Goal: Task Accomplishment & Management: Manage account settings

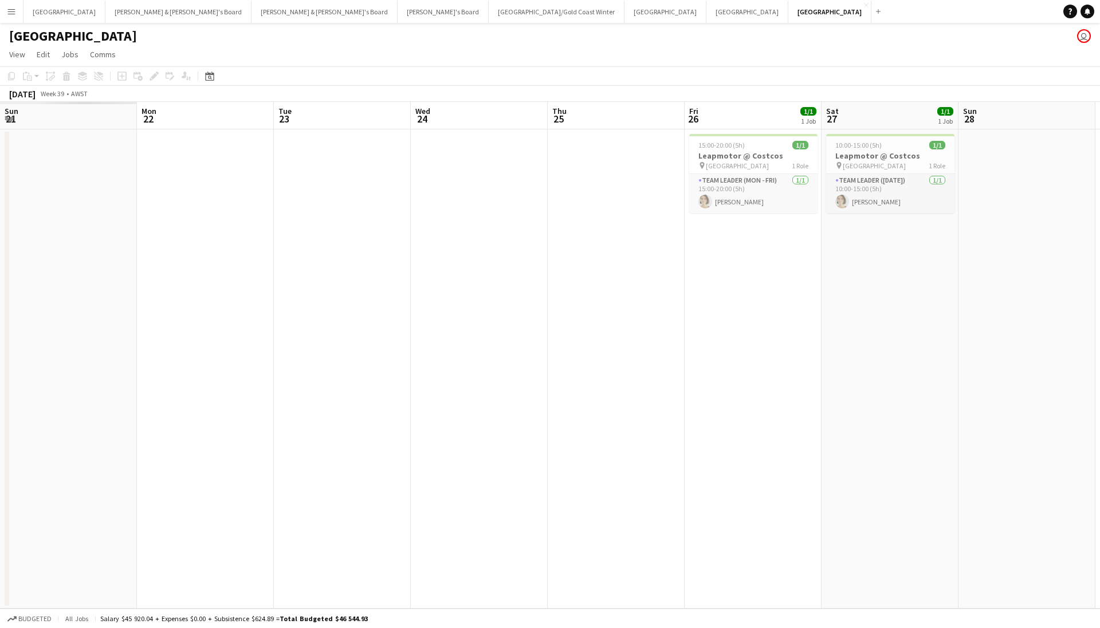
scroll to position [0, 265]
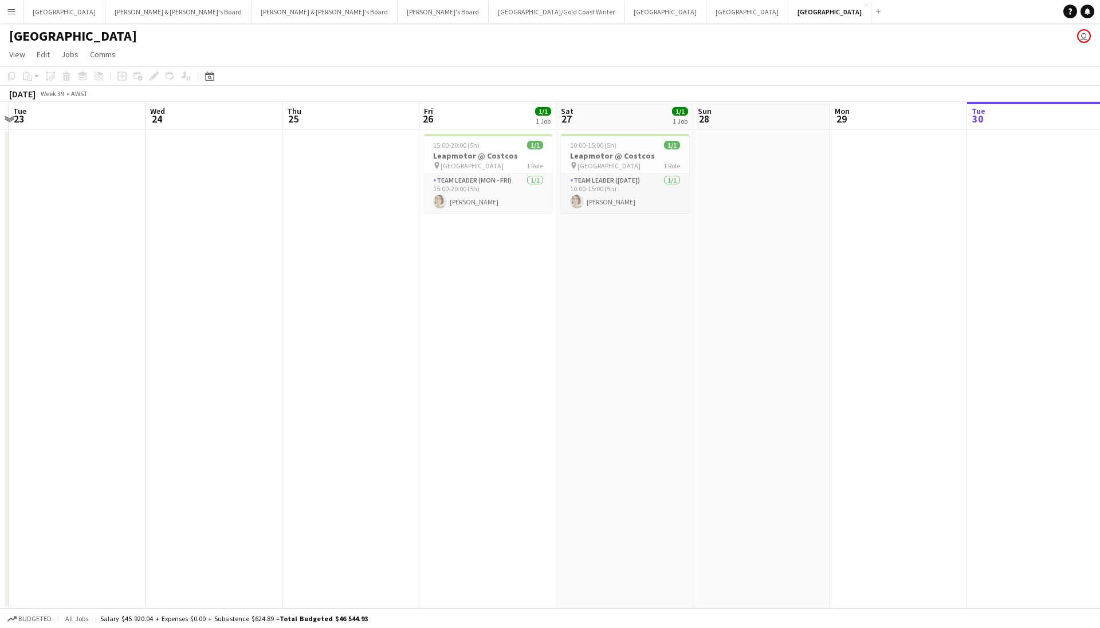
click at [365, 66] on app-page-menu "View Day view expanded Day view collapsed Month view Date picker Jump to today …" at bounding box center [550, 56] width 1100 height 22
click at [706, 15] on button "Adelaide Close" at bounding box center [747, 12] width 82 height 22
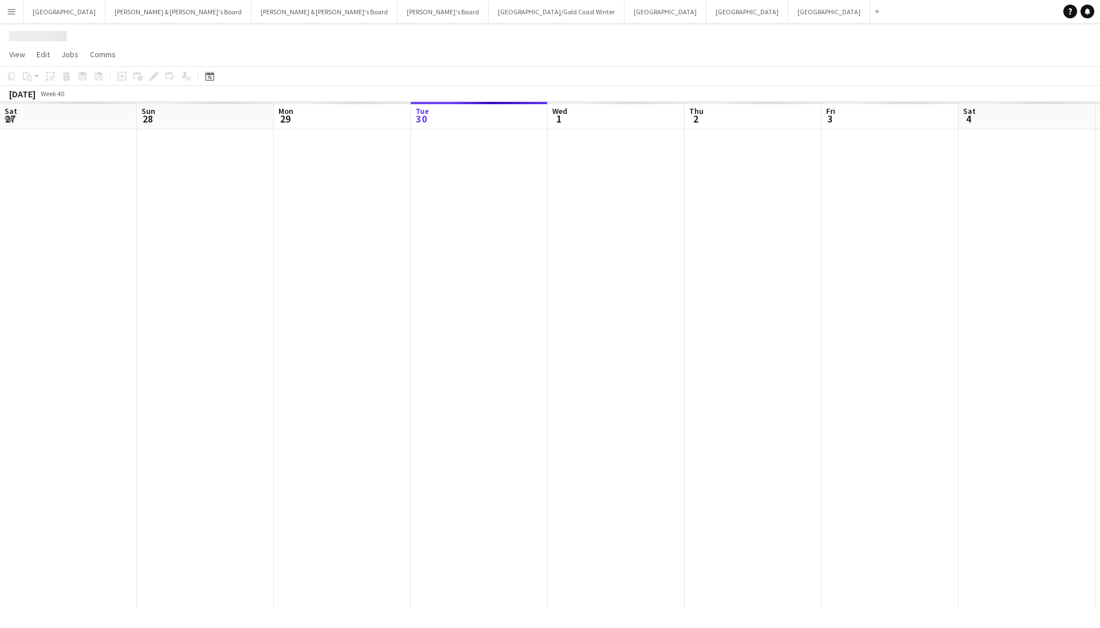
scroll to position [0, 274]
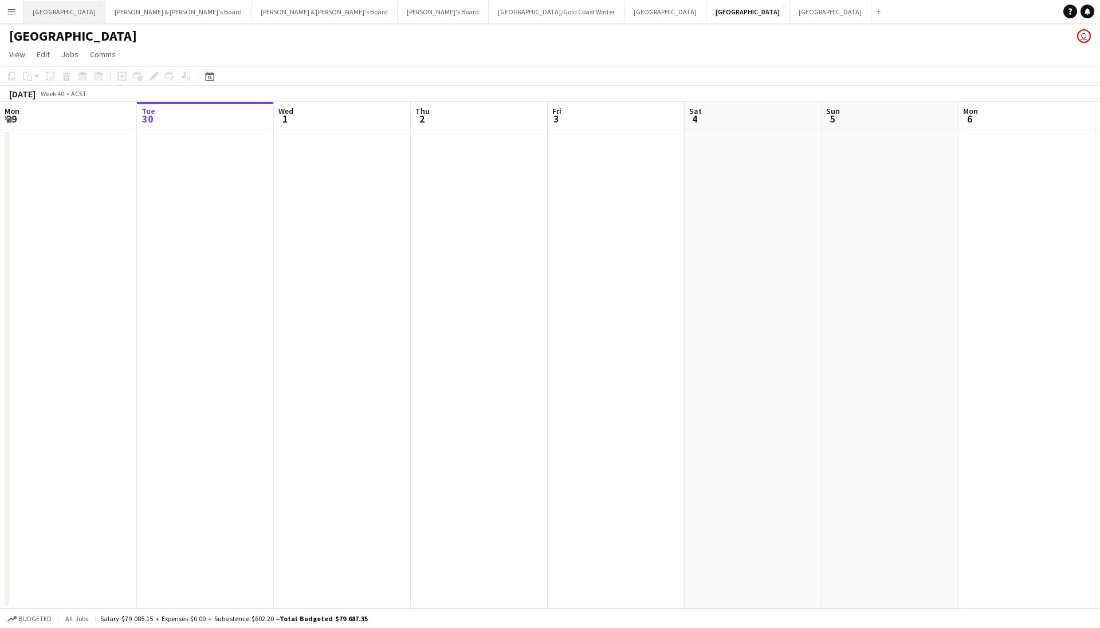
click at [30, 15] on button "Sydney Close" at bounding box center [64, 12] width 82 height 22
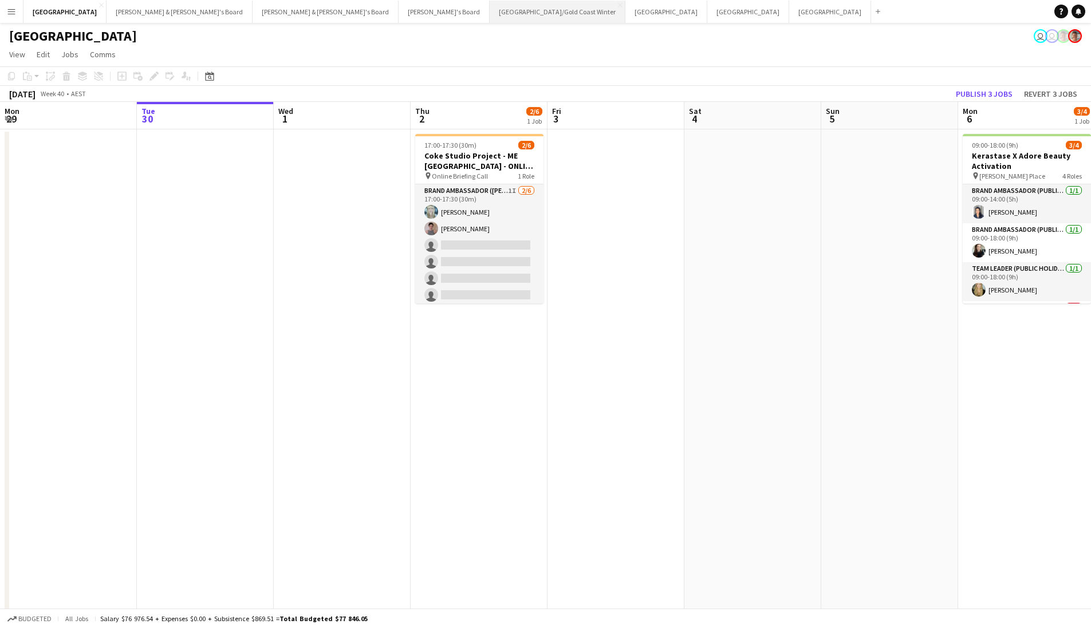
click at [490, 17] on button "Brisbane/Gold Coast Winter Close" at bounding box center [558, 12] width 136 height 22
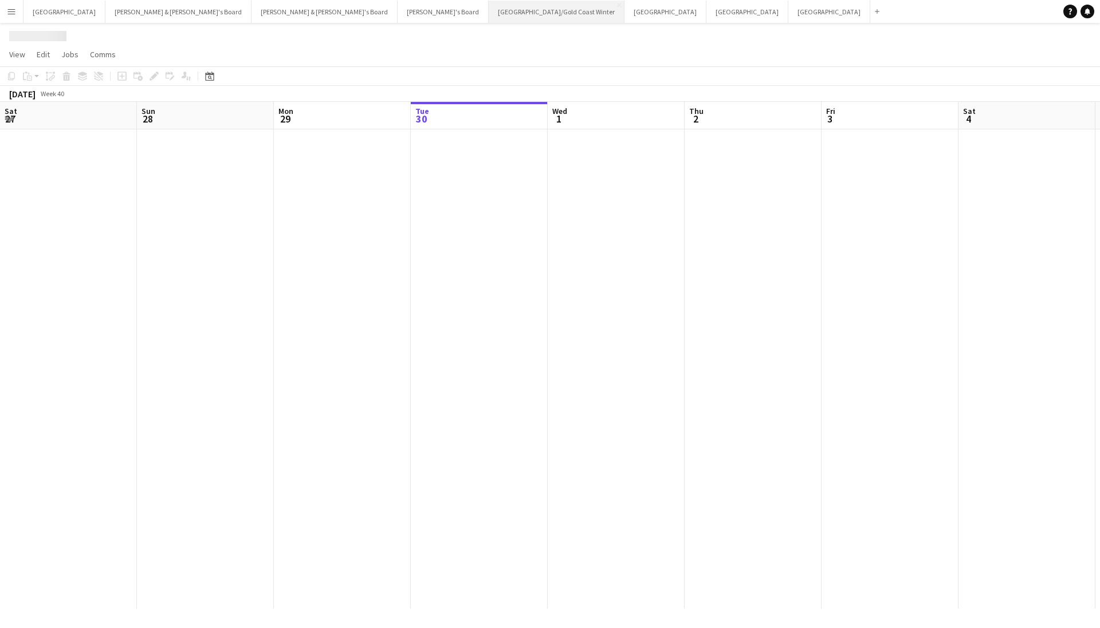
scroll to position [0, 274]
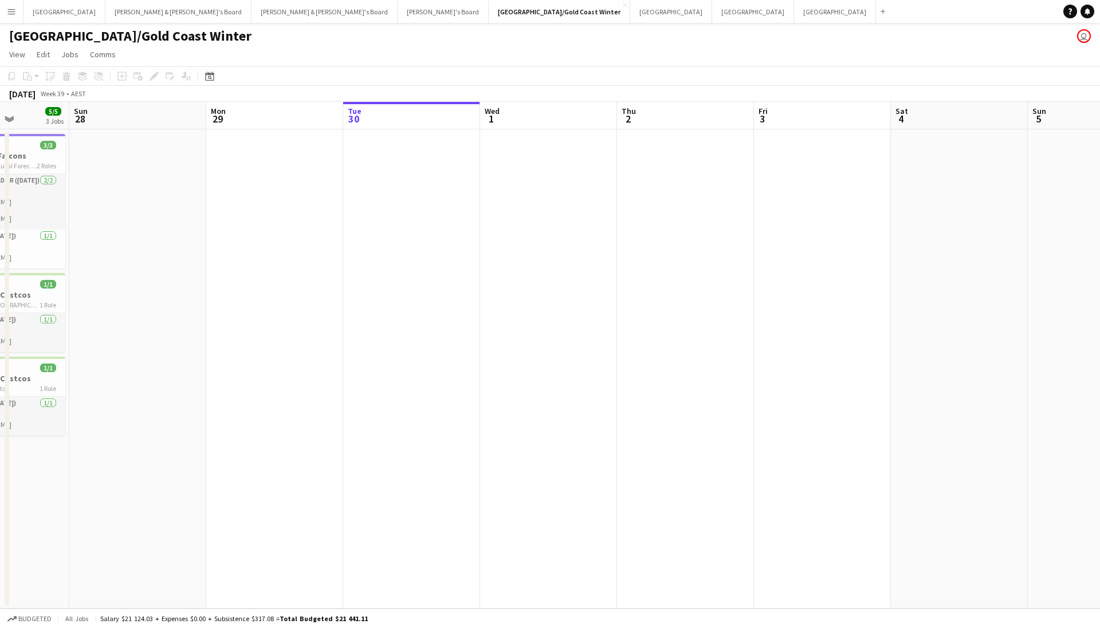
drag, startPoint x: 209, startPoint y: 176, endPoint x: 809, endPoint y: 243, distance: 603.4
click at [809, 243] on app-calendar-viewport "Fri 26 Sat 27 5/5 3 Jobs Sun 28 Mon 29 Tue 30 Wed 1 Thu 2 Fri 3 Sat 4 Sun 5 Mon…" at bounding box center [550, 355] width 1100 height 507
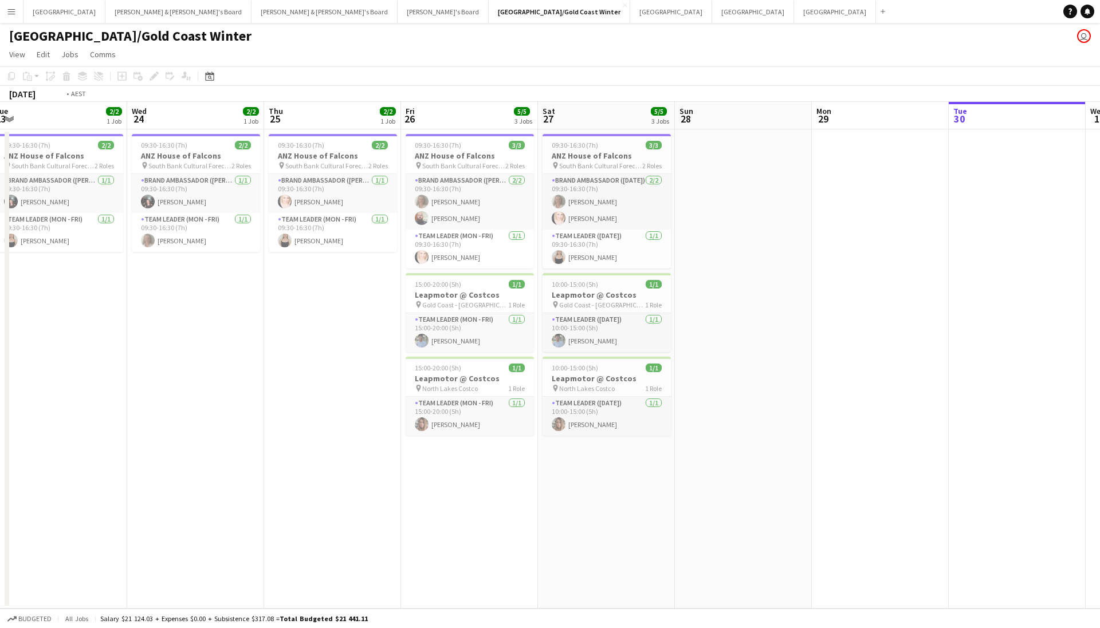
drag, startPoint x: 502, startPoint y: 317, endPoint x: 978, endPoint y: 334, distance: 476.2
click at [978, 334] on app-calendar-viewport "Sun 21 Mon 22 2/2 1 Job Tue 23 2/2 1 Job Wed 24 2/2 1 Job Thu 25 2/2 1 Job Fri …" at bounding box center [550, 355] width 1100 height 507
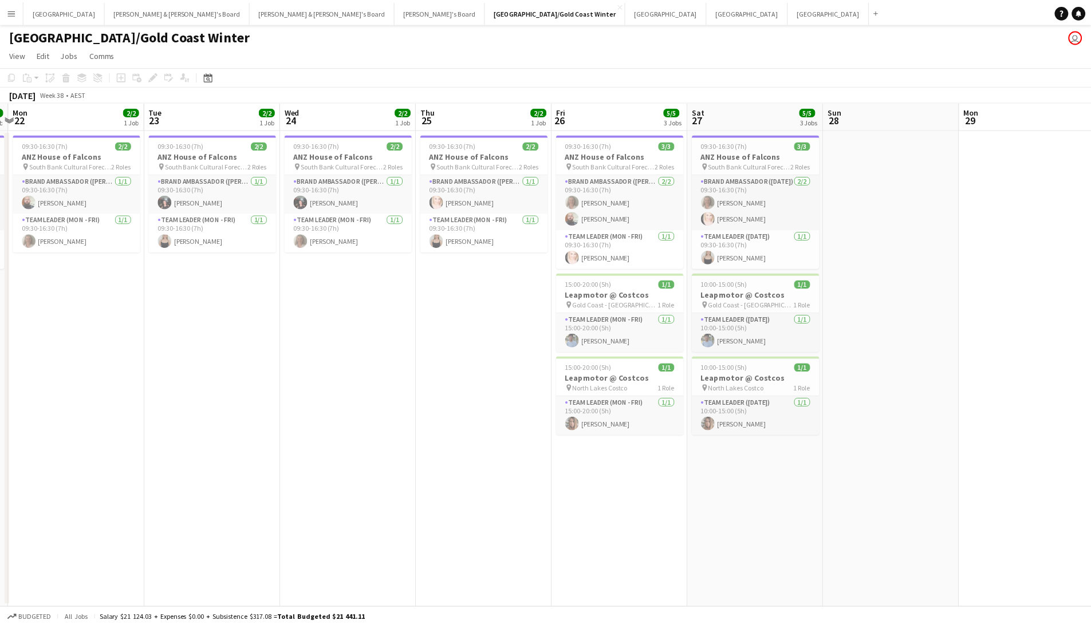
scroll to position [0, 401]
drag, startPoint x: 380, startPoint y: 353, endPoint x: 261, endPoint y: 376, distance: 121.3
click at [261, 376] on app-calendar-viewport "Fri 19 4/4 3 Jobs Sat 20 5/5 3 Jobs Sun 21 3/3 1 Job Mon 22 2/2 1 Job Tue 23 2/…" at bounding box center [550, 355] width 1100 height 507
click at [29, 13] on button "Sydney Close" at bounding box center [64, 12] width 82 height 22
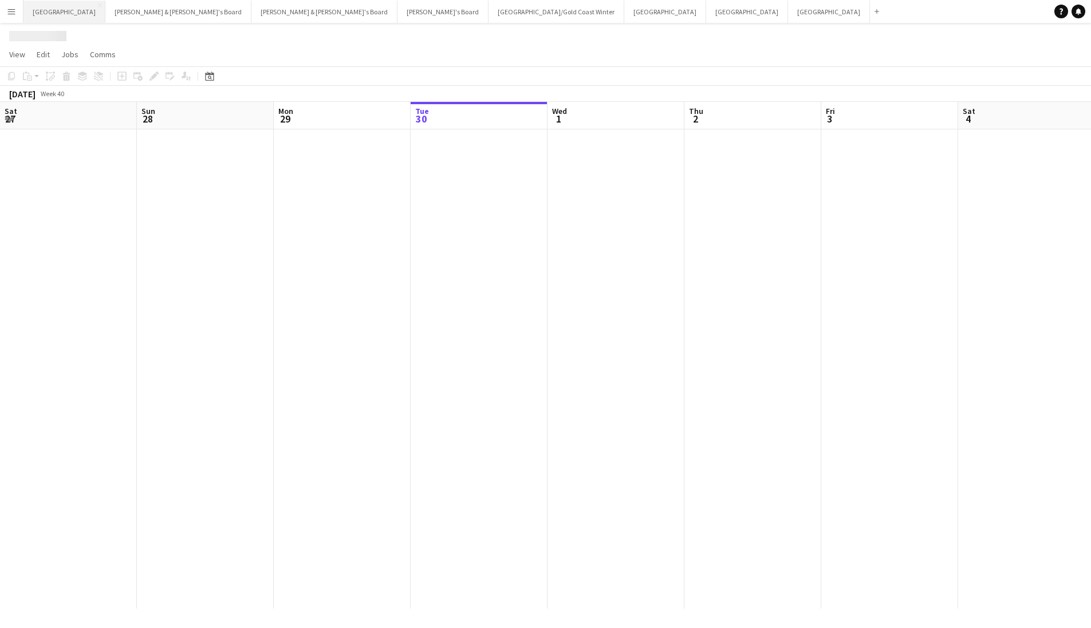
scroll to position [0, 274]
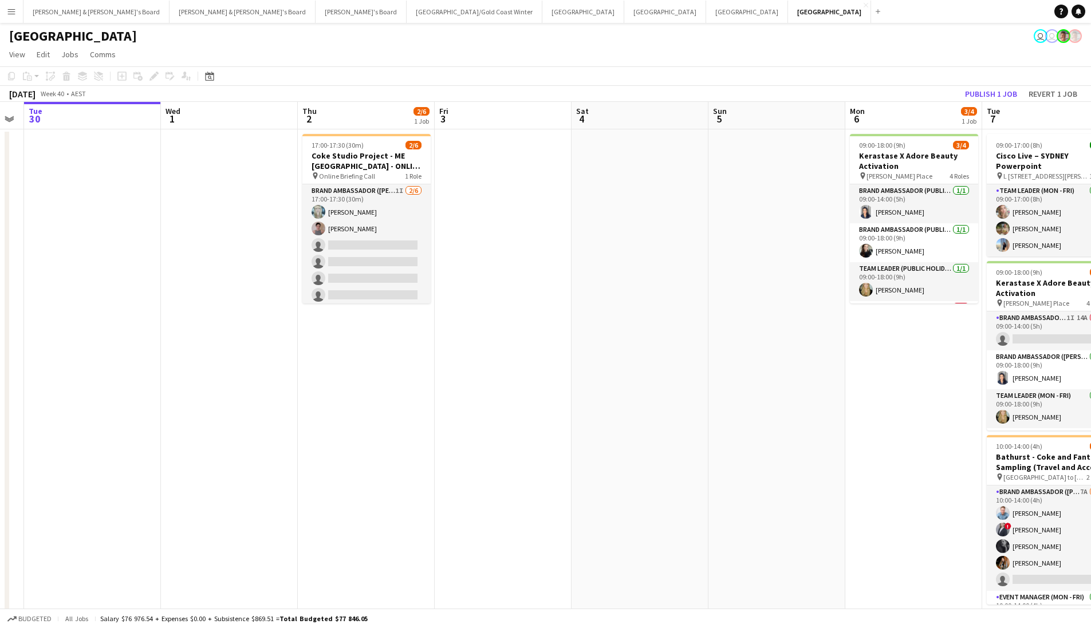
drag, startPoint x: 676, startPoint y: 226, endPoint x: 563, endPoint y: 273, distance: 122.4
click at [563, 273] on app-calendar-viewport "Sat 27 1/1 1 Job Sun 28 Mon 29 Tue 30 Wed 1 Thu 2 2/6 1 Job Fri 3 Sat 4 Sun 5 M…" at bounding box center [545, 365] width 1091 height 527
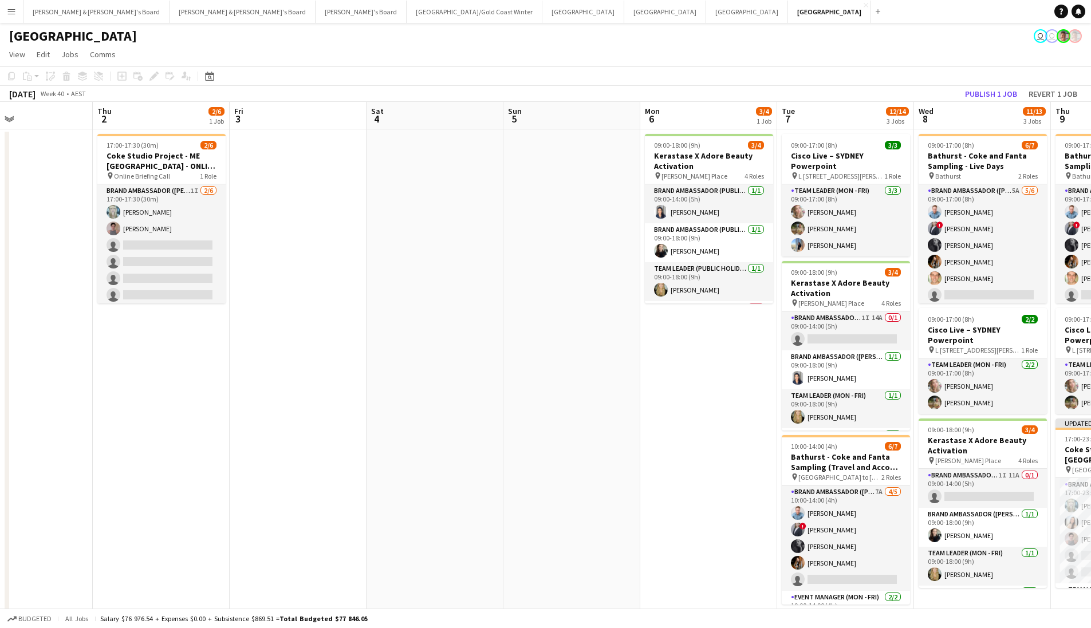
scroll to position [0, 318]
drag, startPoint x: 667, startPoint y: 245, endPoint x: 462, endPoint y: 268, distance: 206.4
click at [462, 268] on app-calendar-viewport "Mon 29 Tue 30 Wed 1 Thu 2 2/6 1 Job Fri 3 Sat 4 Sun 5 Mon 6 3/4 1 Job Tue 7 12/…" at bounding box center [545, 365] width 1091 height 527
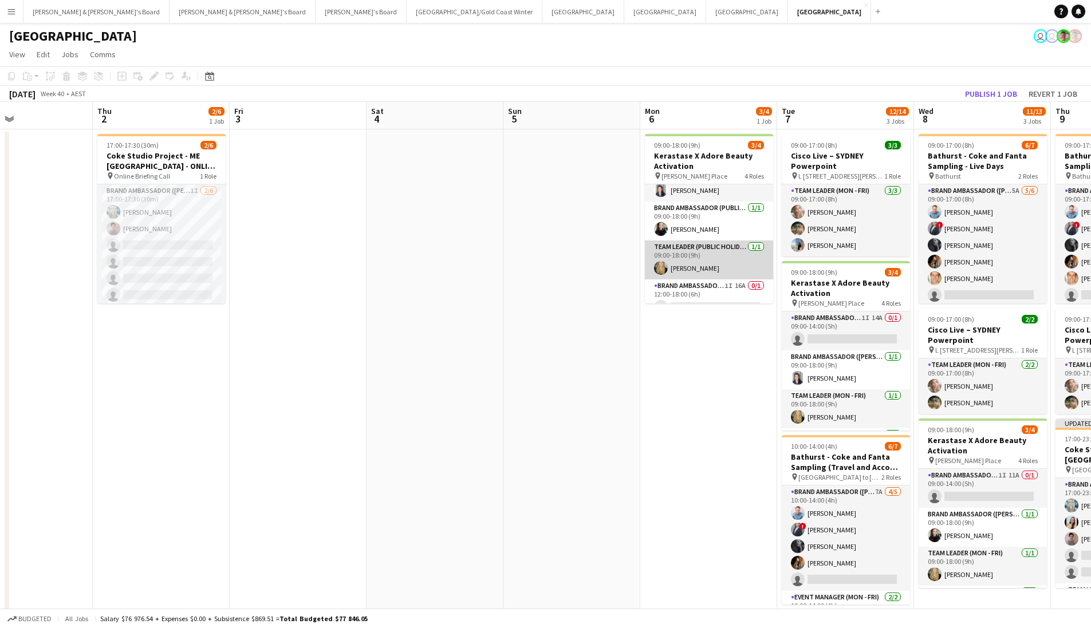
scroll to position [37, 0]
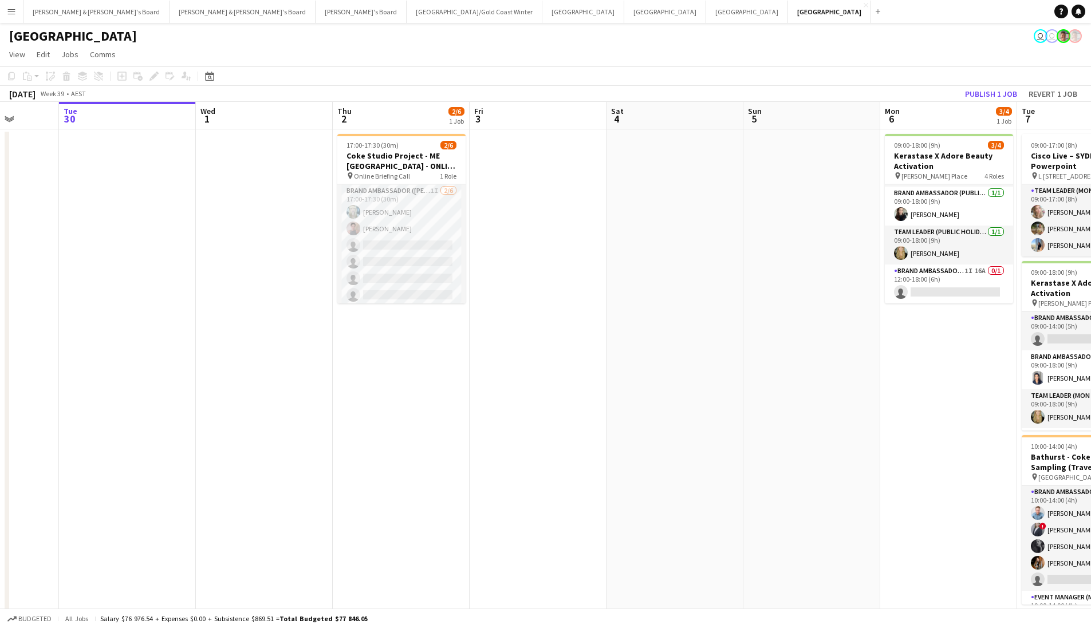
drag, startPoint x: 286, startPoint y: 298, endPoint x: 799, endPoint y: 342, distance: 515.6
click at [799, 342] on app-calendar-viewport "Sat 27 1/1 1 Job Sun 28 Mon 29 Tue 30 Wed 1 Thu 2 2/6 1 Job Fri 3 Sat 4 Sun 5 M…" at bounding box center [545, 365] width 1091 height 527
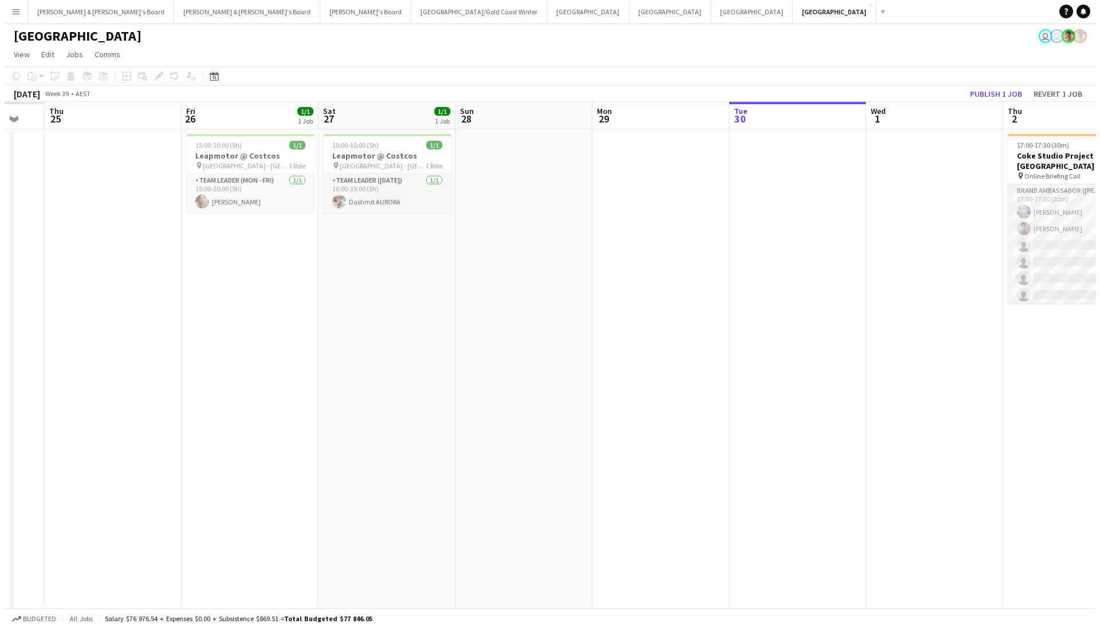
scroll to position [0, 365]
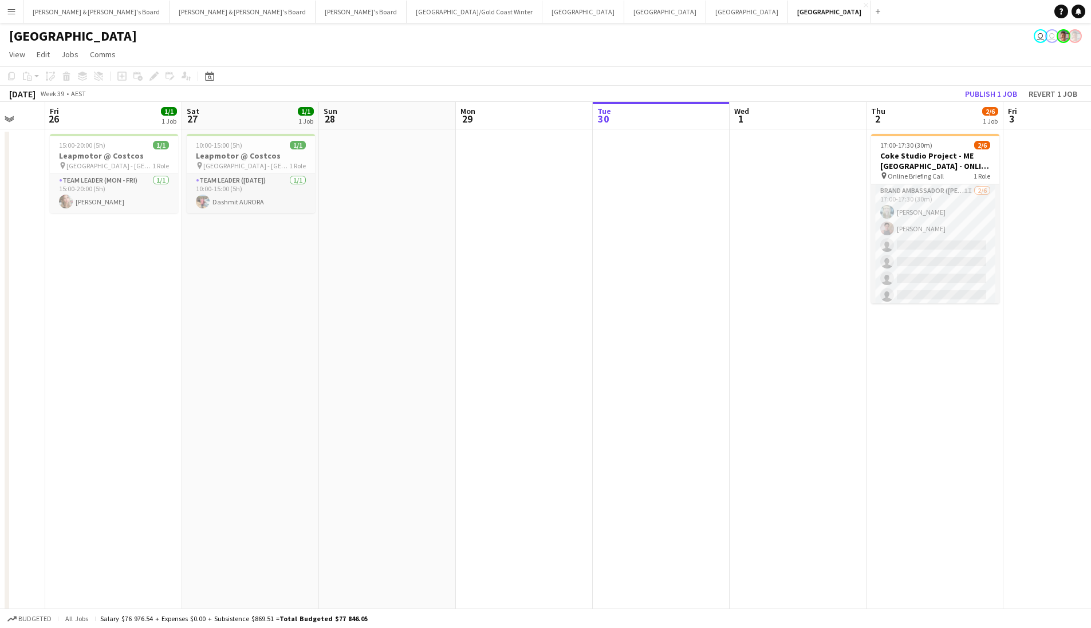
drag, startPoint x: 588, startPoint y: 377, endPoint x: 791, endPoint y: 385, distance: 202.9
click at [791, 385] on app-calendar-viewport "Tue 23 Wed 24 Thu 25 Fri 26 1/1 1 Job Sat 27 1/1 1 Job Sun 28 Mon 29 Tue 30 Wed…" at bounding box center [545, 365] width 1091 height 527
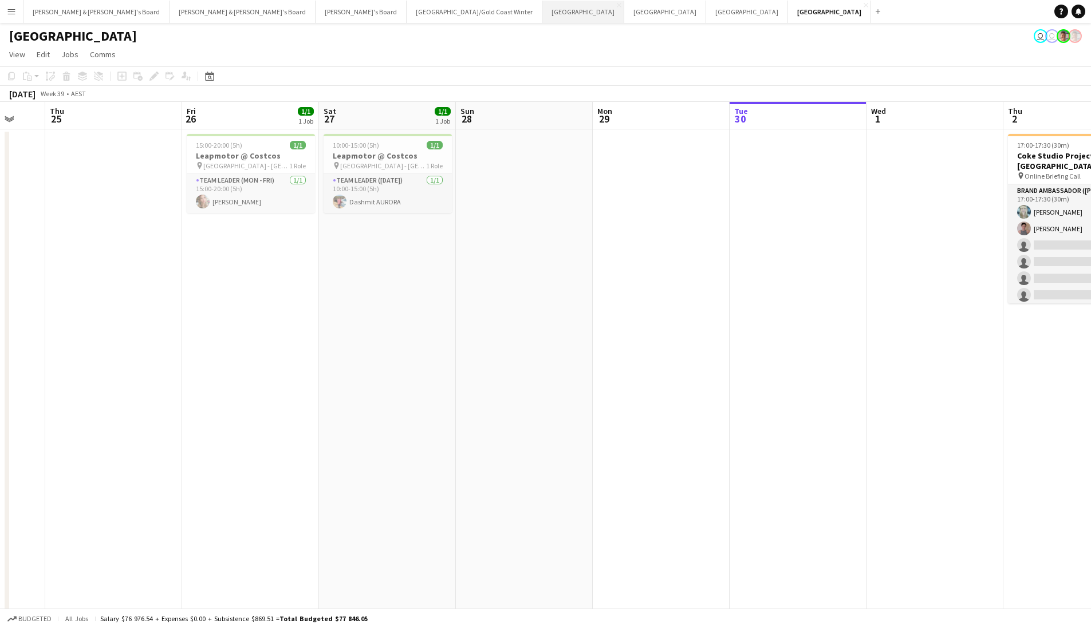
click at [542, 21] on button "Melbourne Close" at bounding box center [583, 12] width 82 height 22
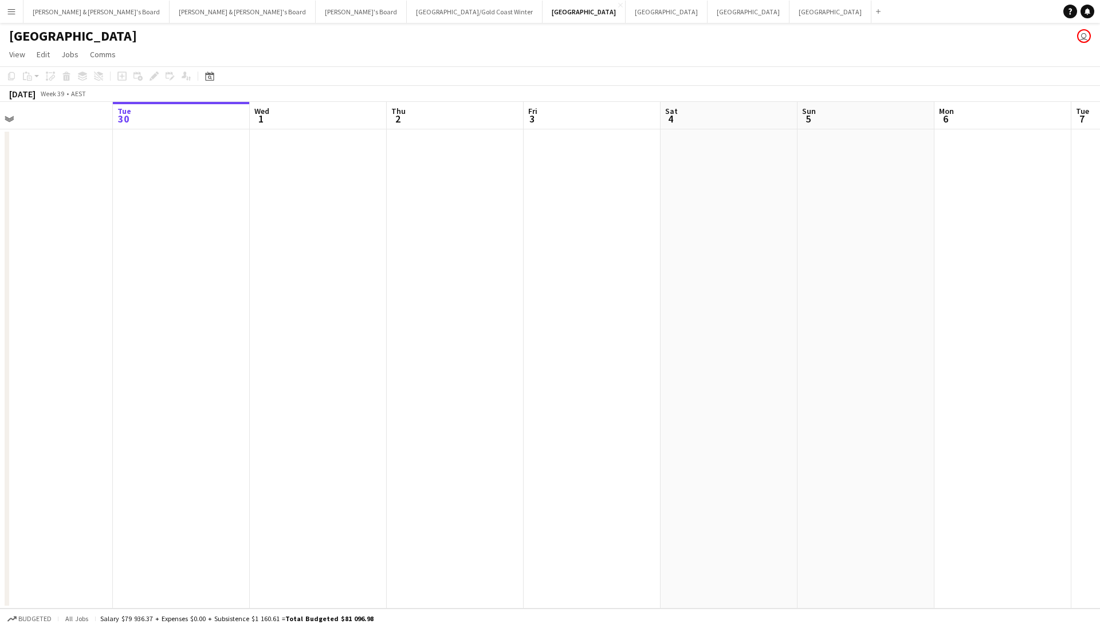
scroll to position [0, 243]
drag, startPoint x: 482, startPoint y: 325, endPoint x: 838, endPoint y: 415, distance: 367.4
click at [838, 415] on app-calendar-viewport "Sat 27 2/2 2 Jobs Sun 28 Mon 29 Tue 30 Wed 1 Thu 2 Fri 3 Sat 4 Sun 5 Mon 6 Tue …" at bounding box center [550, 355] width 1100 height 507
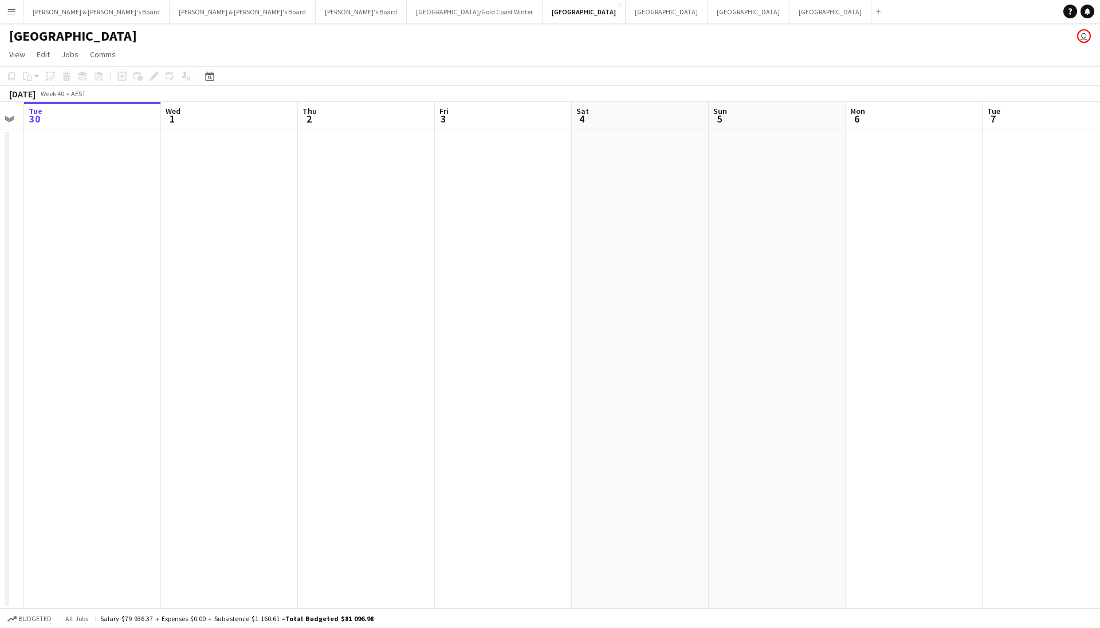
drag, startPoint x: 659, startPoint y: 379, endPoint x: 255, endPoint y: 380, distance: 403.7
click at [115, 385] on app-calendar-viewport "Sat 27 2/2 2 Jobs Sun 28 Mon 29 Tue 30 Wed 1 Thu 2 Fri 3 Sat 4 Sun 5 Mon 6 Tue …" at bounding box center [550, 355] width 1100 height 507
drag, startPoint x: 771, startPoint y: 385, endPoint x: 234, endPoint y: 377, distance: 536.7
click at [207, 384] on app-calendar-viewport "Sat 27 2/2 2 Jobs Sun 28 Mon 29 Tue 30 Wed 1 Thu 2 Fri 3 Sat 4 Sun 5 Mon 6 Tue …" at bounding box center [550, 355] width 1100 height 507
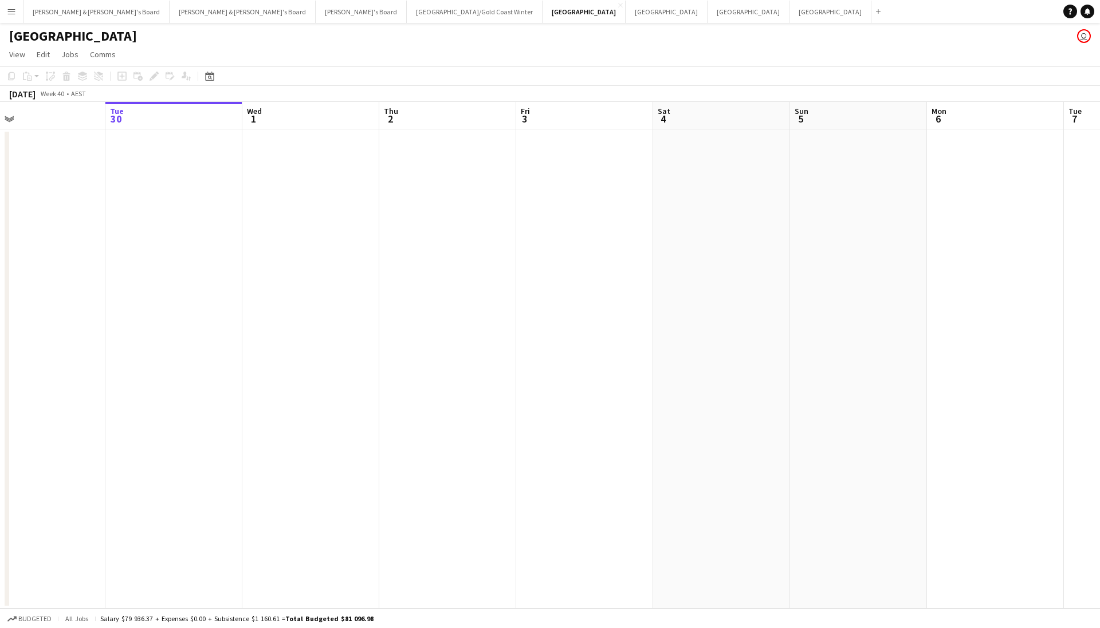
click at [1022, 339] on app-calendar-viewport "Sat 27 2/2 2 Jobs Sun 28 Mon 29 Tue 30 Wed 1 Thu 2 Fri 3 Sat 4 Sun 5 Mon 6 Tue …" at bounding box center [550, 355] width 1100 height 507
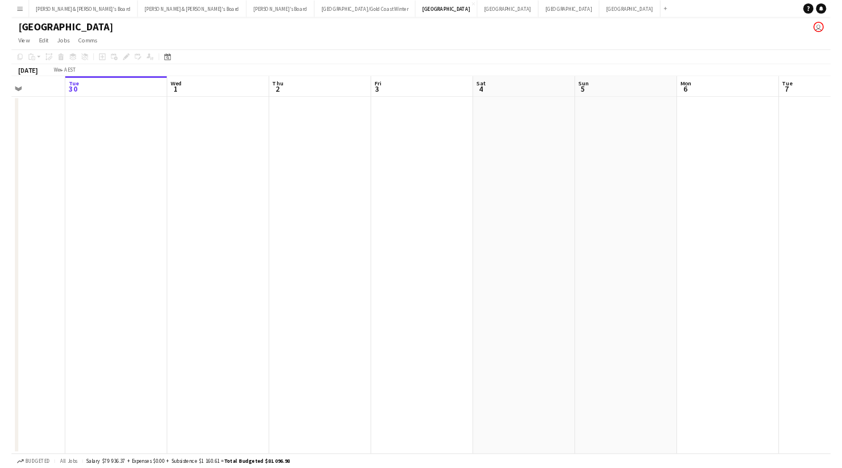
scroll to position [0, 317]
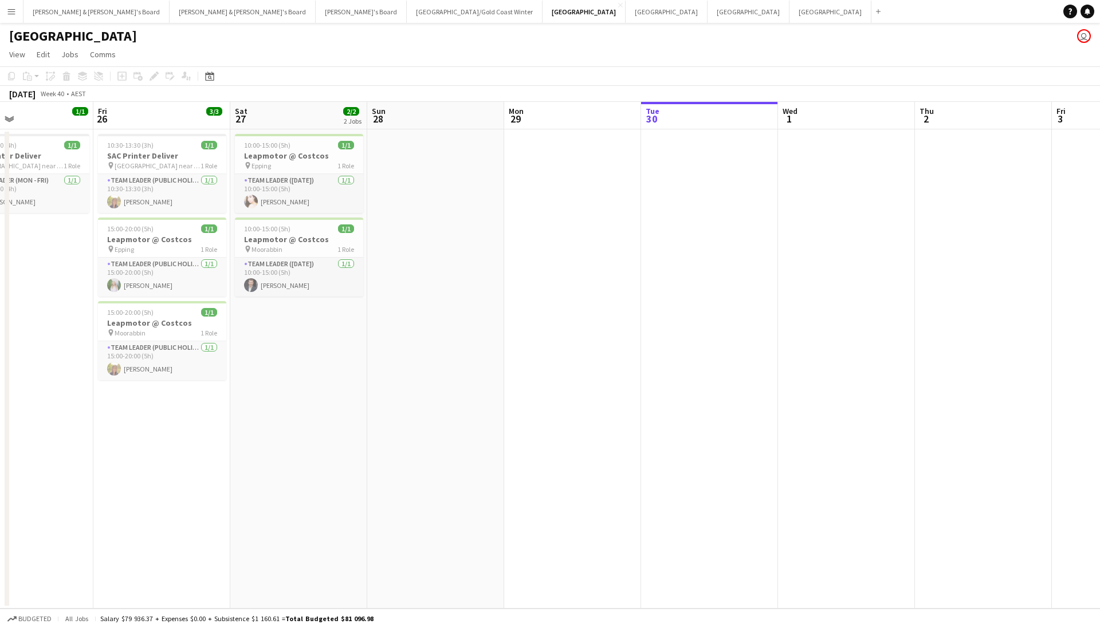
drag, startPoint x: 372, startPoint y: 230, endPoint x: 905, endPoint y: 263, distance: 534.2
click at [907, 263] on app-calendar-viewport "Tue 23 Wed 24 Thu 25 1/1 1 Job Fri 26 3/3 3 Jobs Sat 27 2/2 2 Jobs Sun 28 Mon 2…" at bounding box center [550, 355] width 1100 height 507
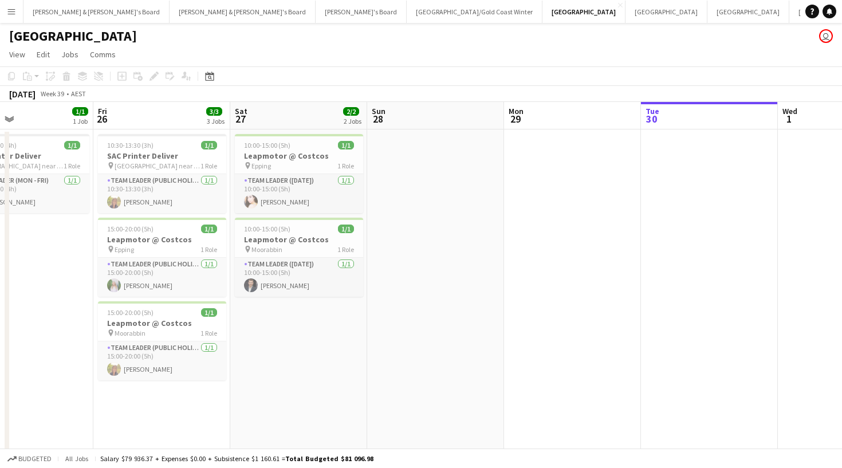
click at [356, 38] on div "Melbourne user" at bounding box center [421, 34] width 842 height 22
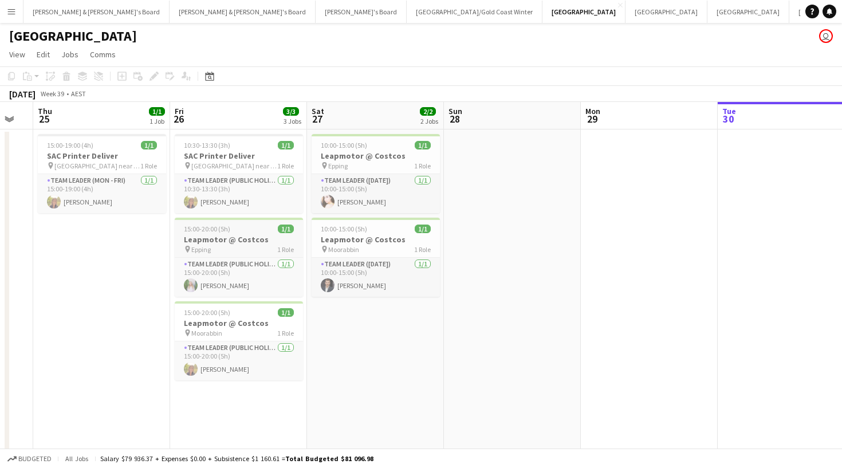
scroll to position [0, 0]
click at [89, 22] on button "James & Arrence's Board Close" at bounding box center [96, 12] width 146 height 22
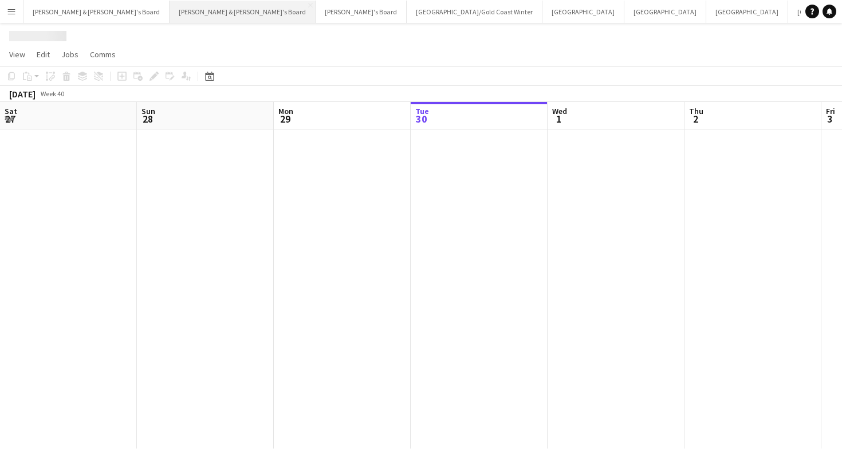
scroll to position [0, 274]
click at [170, 21] on button "[PERSON_NAME] & [PERSON_NAME]'s Board Close" at bounding box center [243, 12] width 146 height 22
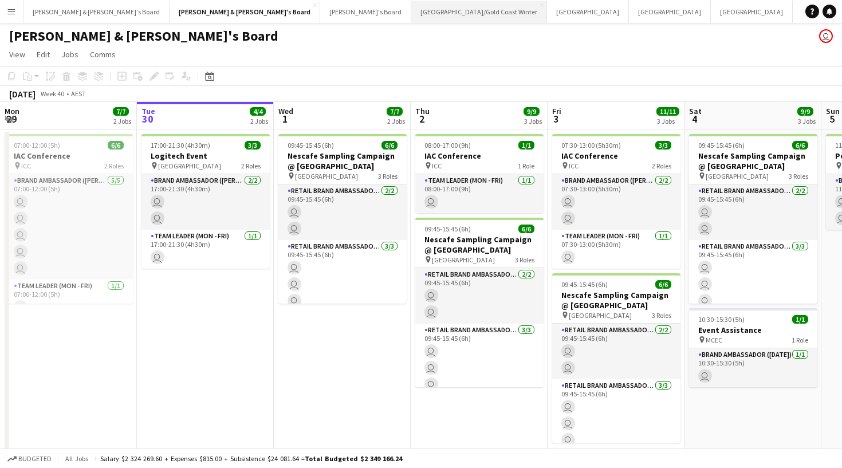
click at [411, 12] on button "Brisbane/Gold Coast Winter Close" at bounding box center [479, 12] width 136 height 22
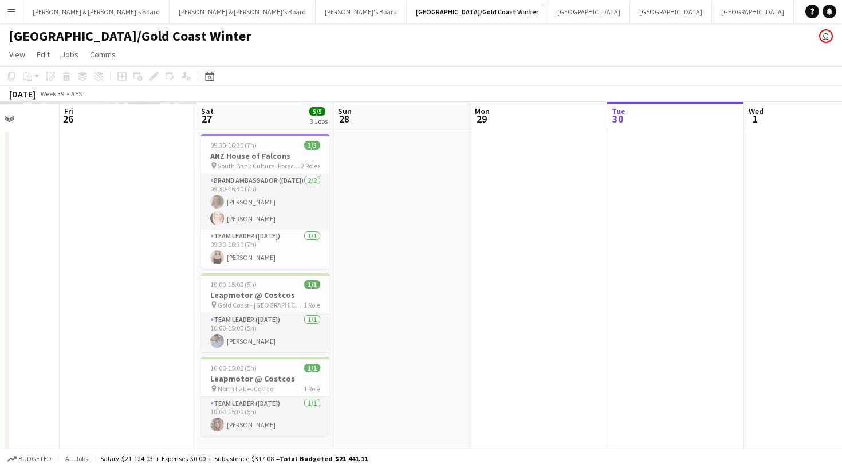
scroll to position [0, 343]
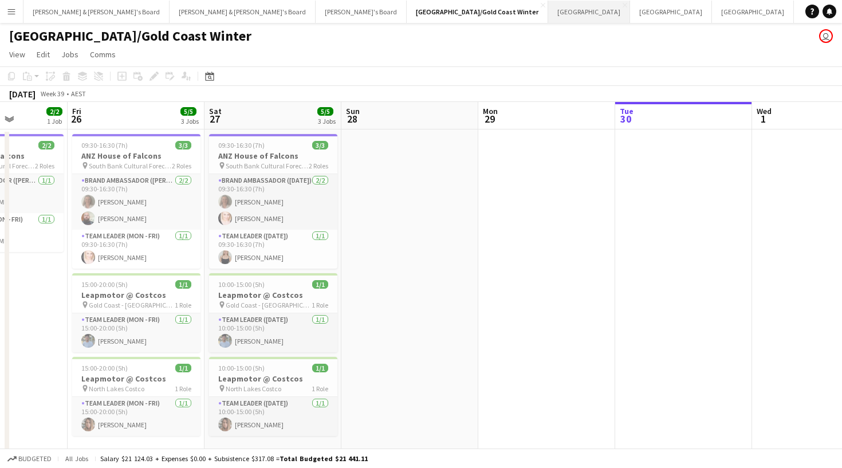
click at [548, 19] on button "Melbourne Close" at bounding box center [589, 12] width 82 height 22
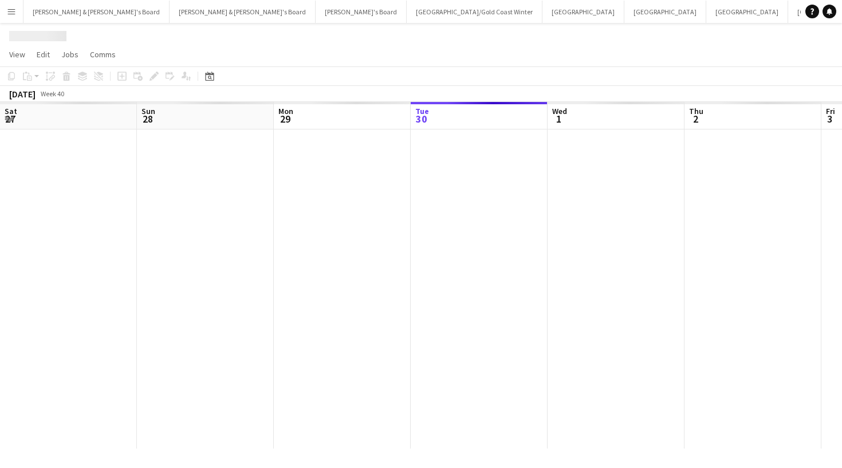
scroll to position [0, 274]
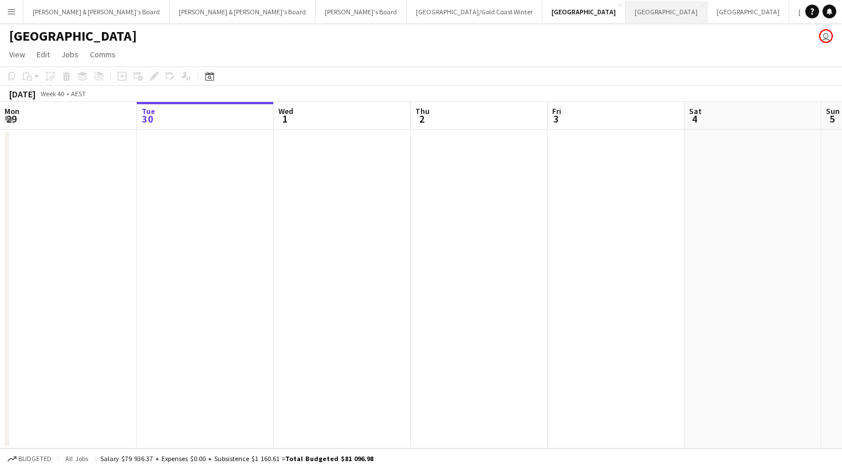
click at [625, 19] on button "Adelaide Close" at bounding box center [666, 12] width 82 height 22
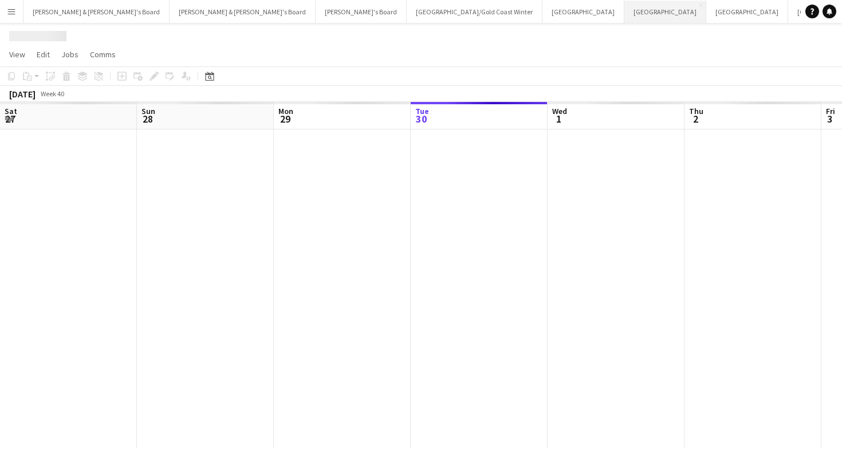
scroll to position [0, 274]
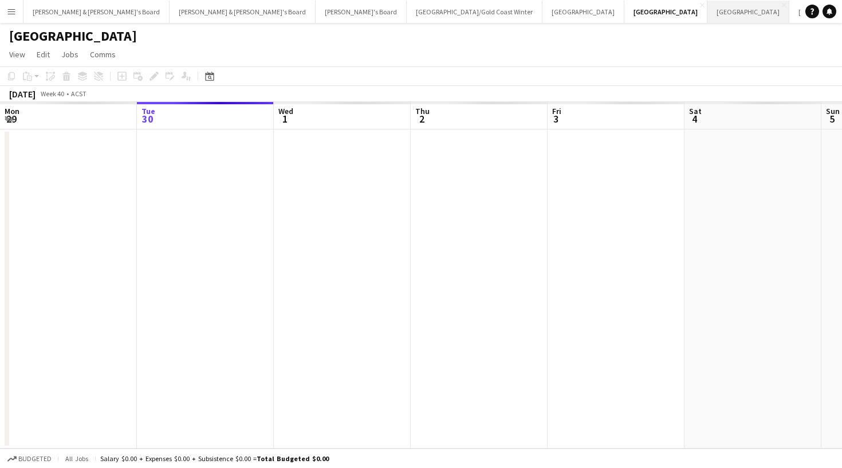
click at [707, 21] on button "Perth Close" at bounding box center [748, 12] width 82 height 22
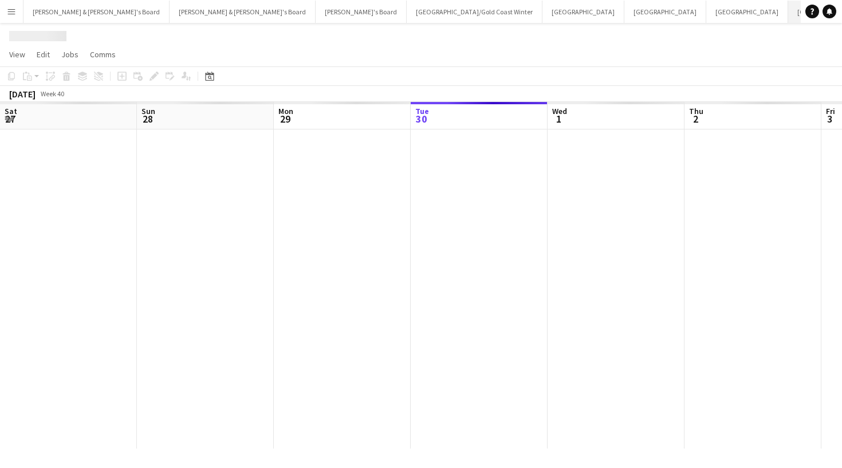
scroll to position [0, 274]
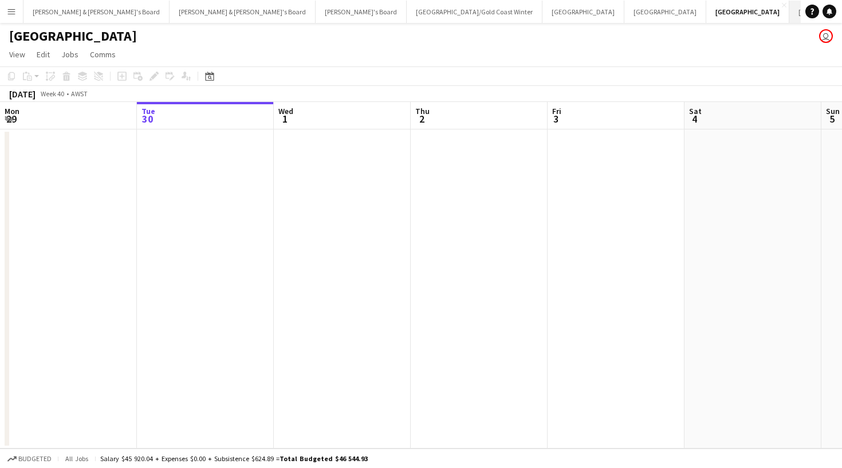
click at [789, 21] on button "Sydney Close" at bounding box center [830, 12] width 82 height 22
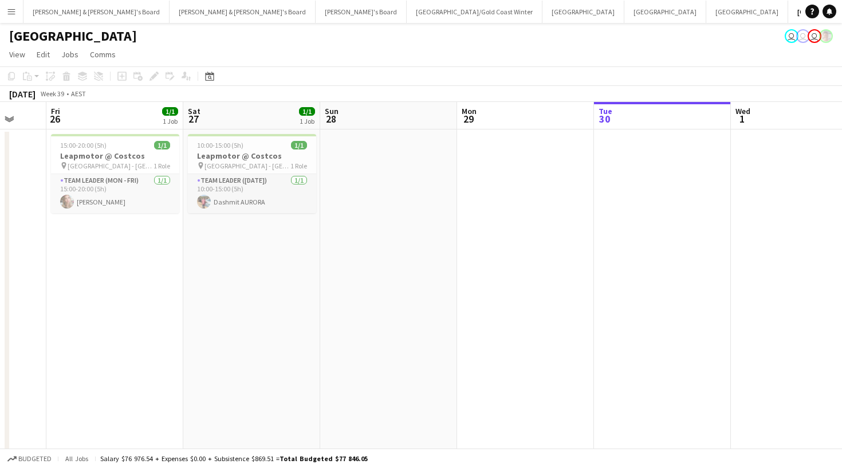
scroll to position [0, 353]
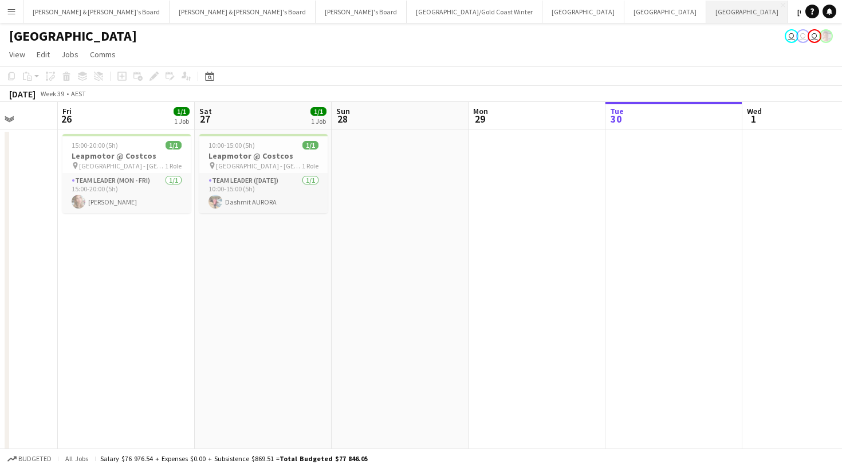
click at [706, 15] on button "Perth Close" at bounding box center [747, 12] width 82 height 22
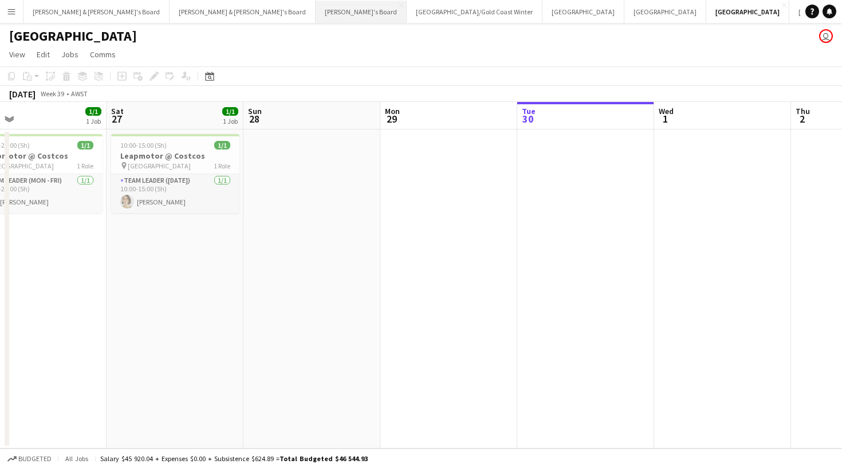
scroll to position [0, 304]
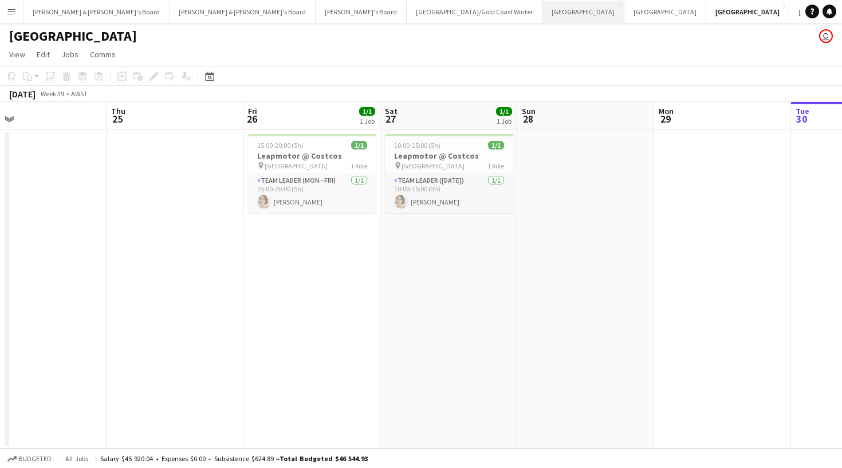
click at [542, 19] on button "Melbourne Close" at bounding box center [583, 12] width 82 height 22
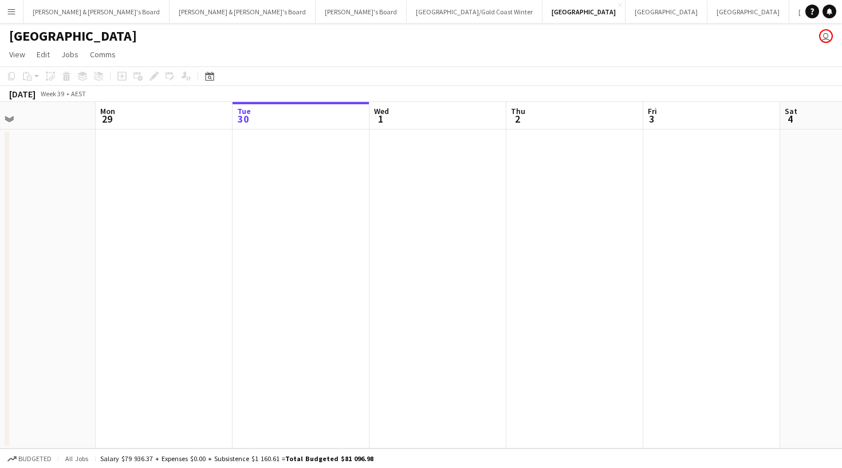
scroll to position [0, 297]
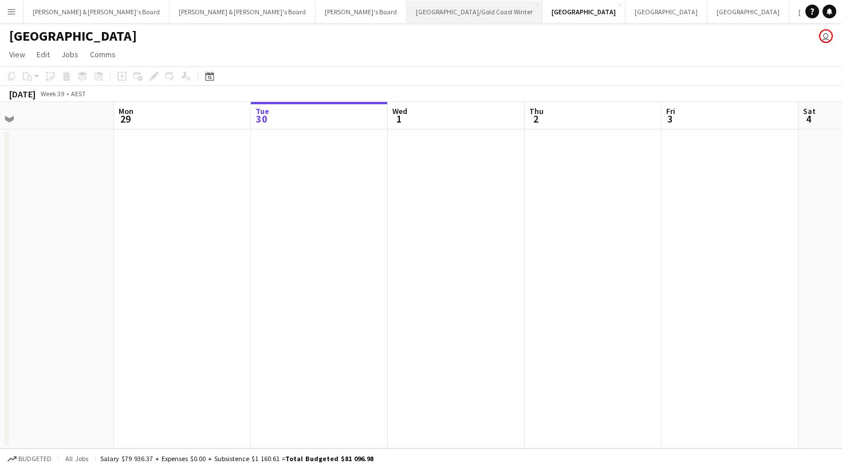
click at [407, 11] on button "Brisbane/Gold Coast Winter Close" at bounding box center [475, 12] width 136 height 22
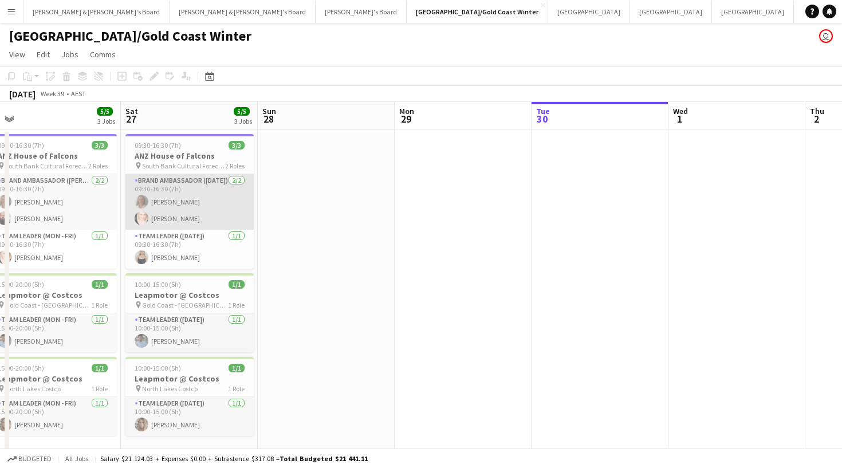
scroll to position [0, 286]
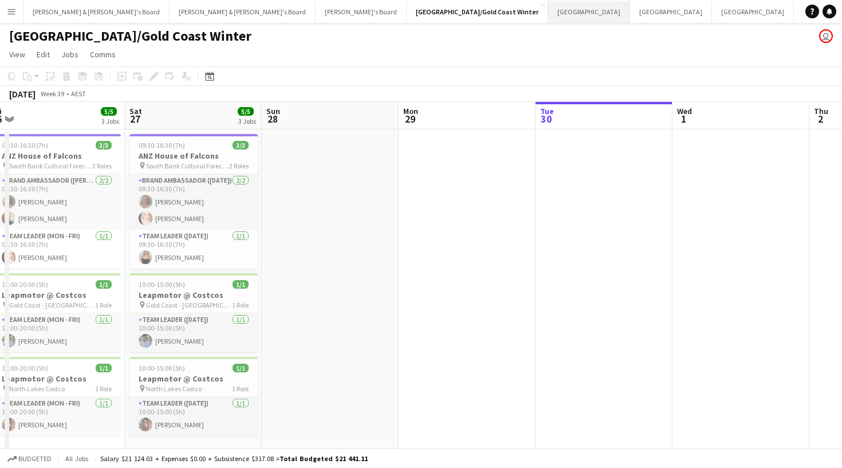
click at [548, 18] on button "Melbourne Close" at bounding box center [589, 12] width 82 height 22
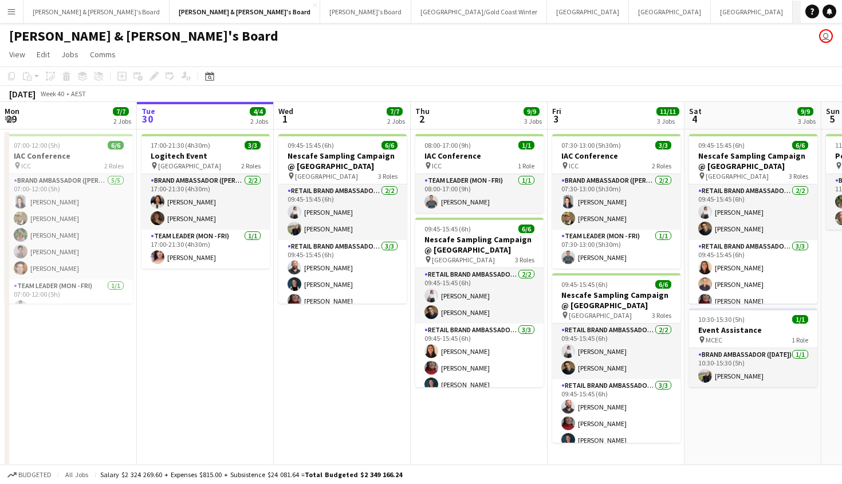
click at [793, 12] on button "Sydney Close" at bounding box center [834, 12] width 82 height 22
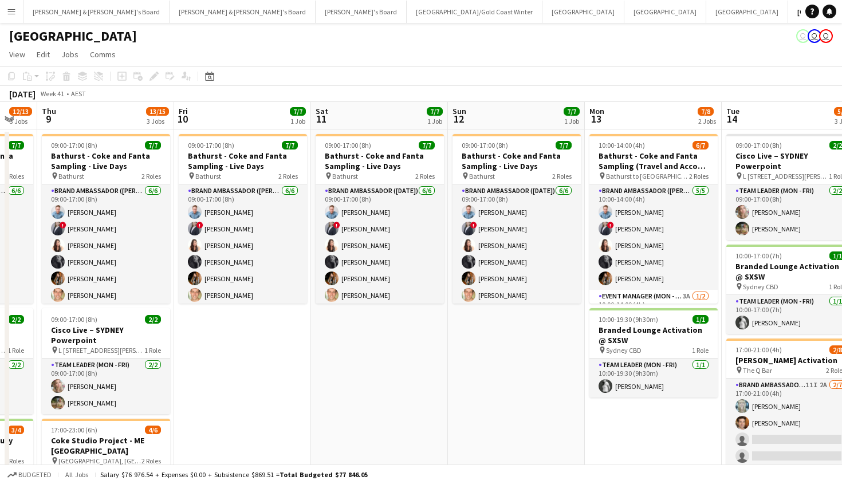
scroll to position [0, 513]
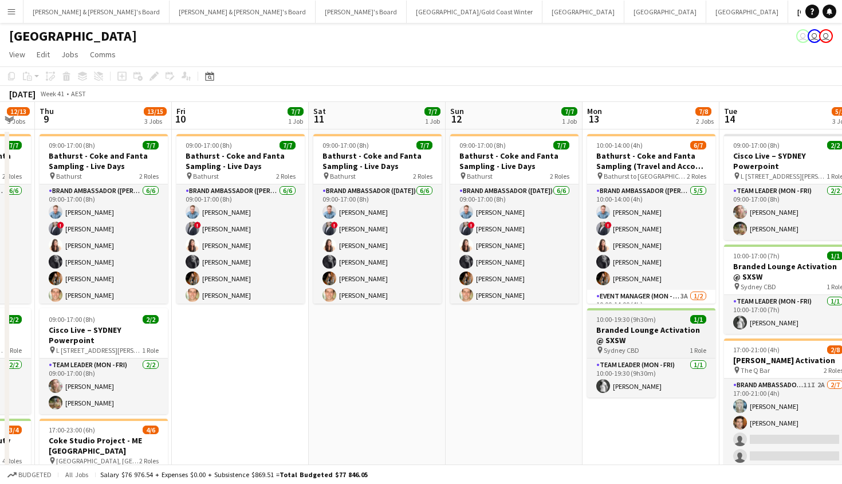
click at [630, 336] on h3 "Branded Lounge Activation @ SXSW" at bounding box center [651, 335] width 128 height 21
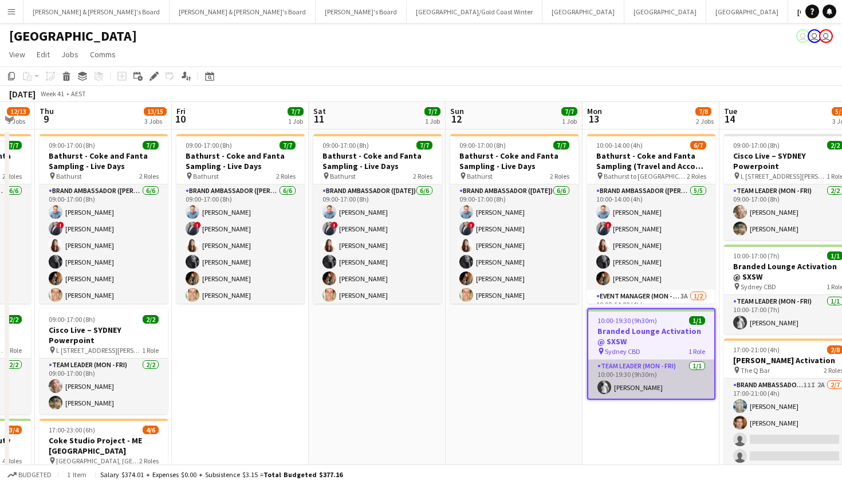
click at [616, 381] on app-card-role "Team Leader (Mon - Fri) [DATE] 10:00-19:30 (9h30m) [PERSON_NAME]" at bounding box center [651, 379] width 126 height 39
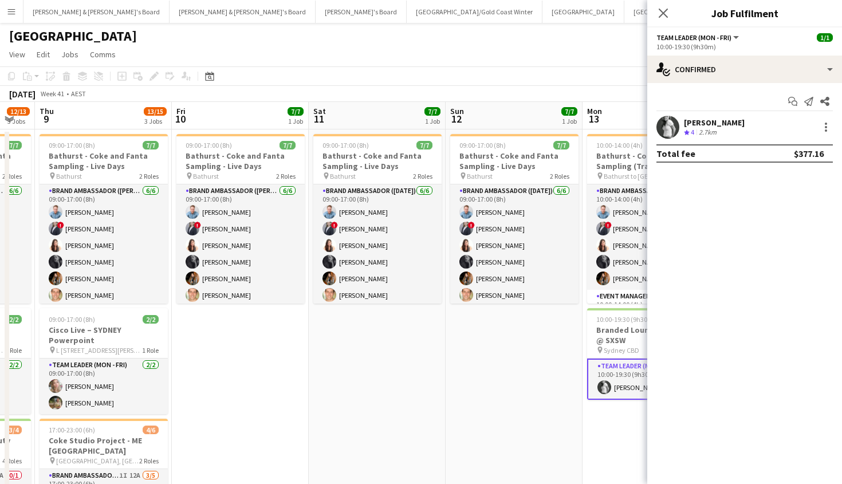
click at [669, 125] on app-user-avatar at bounding box center [667, 127] width 23 height 23
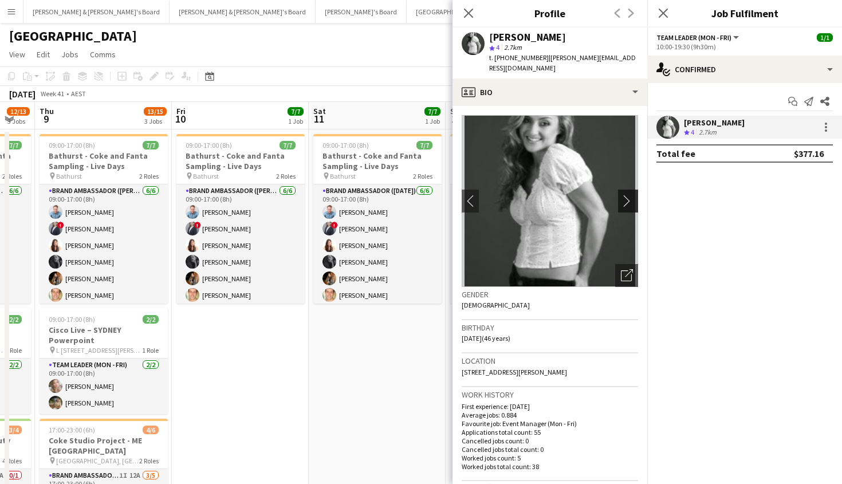
click at [629, 195] on app-icon "chevron-right" at bounding box center [630, 201] width 18 height 12
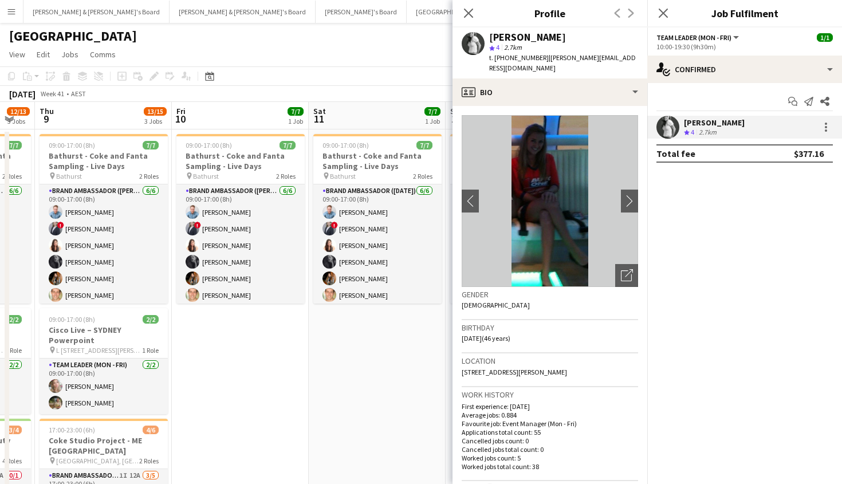
click at [475, 13] on div "Close pop-in" at bounding box center [468, 13] width 32 height 26
click at [468, 13] on icon at bounding box center [468, 12] width 11 height 11
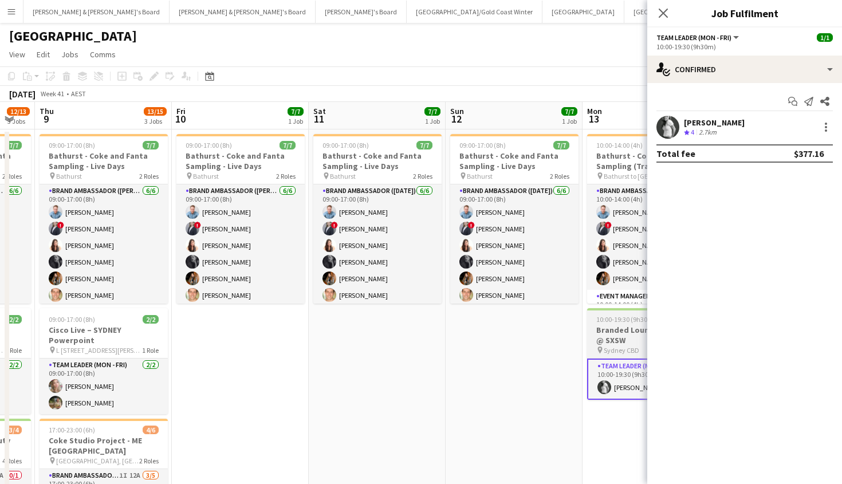
click at [601, 327] on h3 "Branded Lounge Activation @ SXSW" at bounding box center [651, 335] width 128 height 21
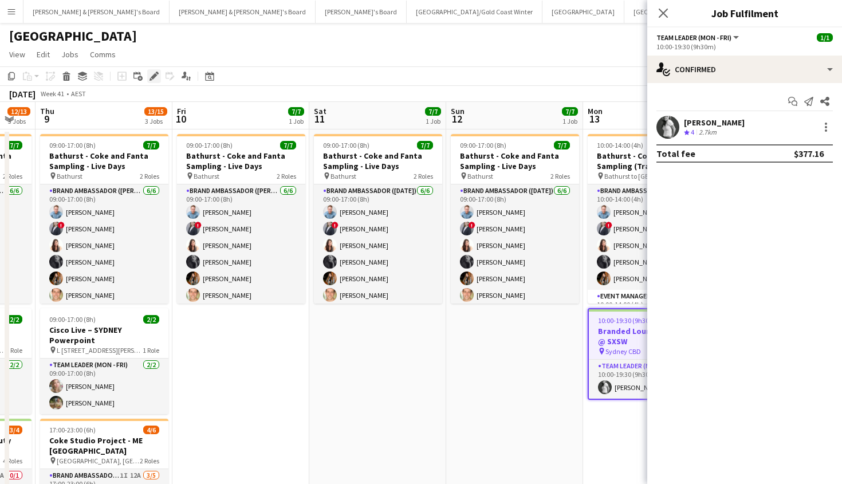
click at [154, 73] on icon "Edit" at bounding box center [153, 76] width 9 height 9
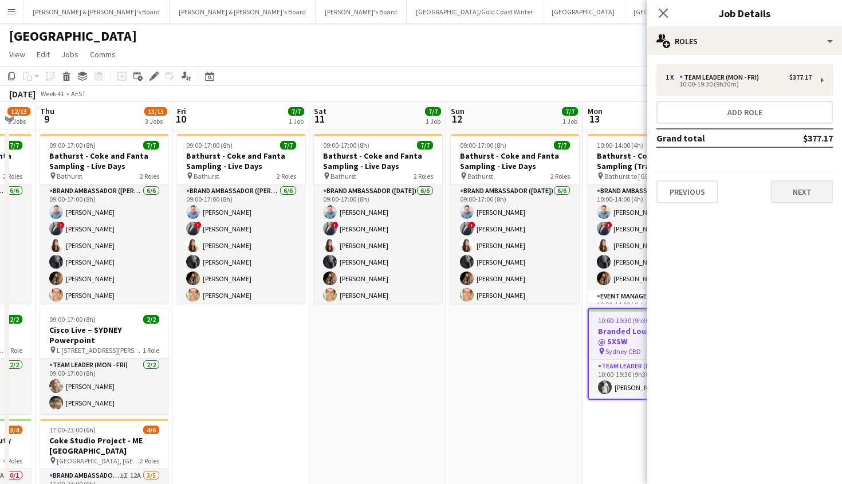
click at [790, 197] on button "Next" at bounding box center [802, 191] width 62 height 23
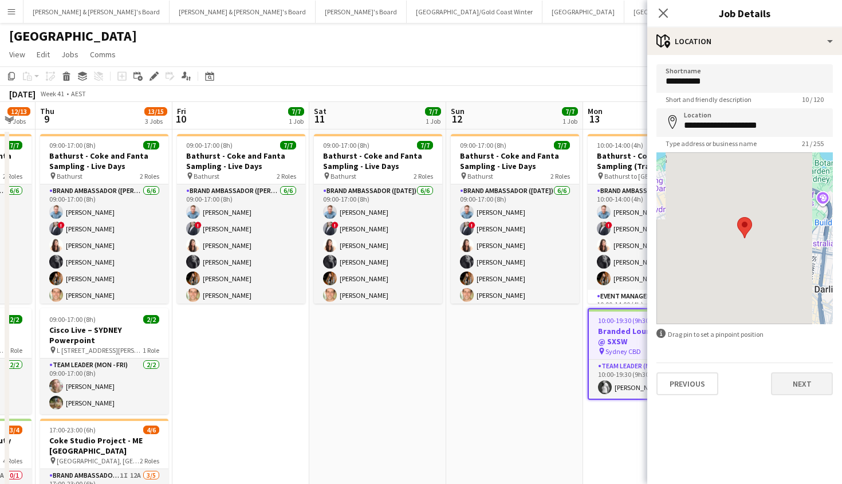
click at [805, 389] on button "Next" at bounding box center [802, 383] width 62 height 23
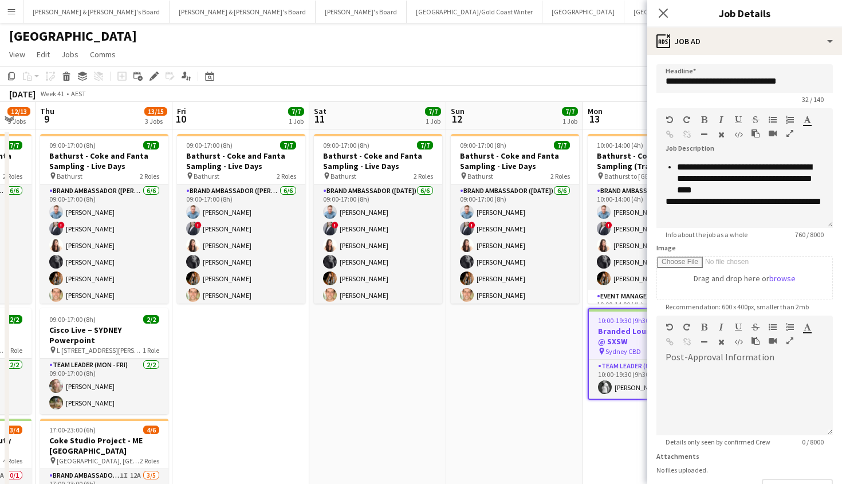
scroll to position [238, 0]
click at [667, 15] on icon "Close pop-in" at bounding box center [662, 12] width 11 height 11
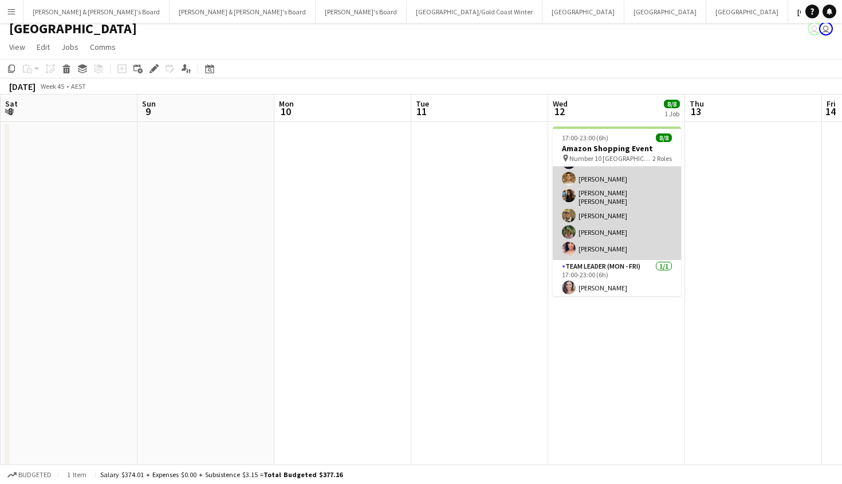
scroll to position [48, 0]
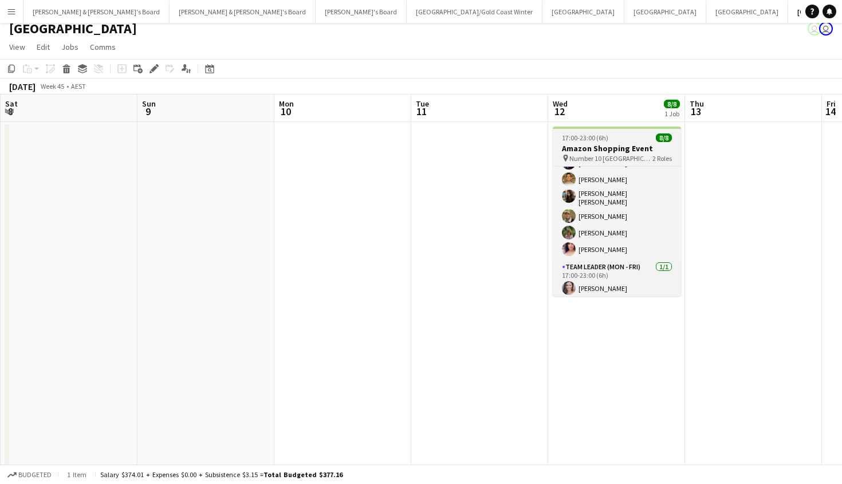
click at [608, 151] on h3 "Amazon Shopping Event" at bounding box center [617, 148] width 128 height 10
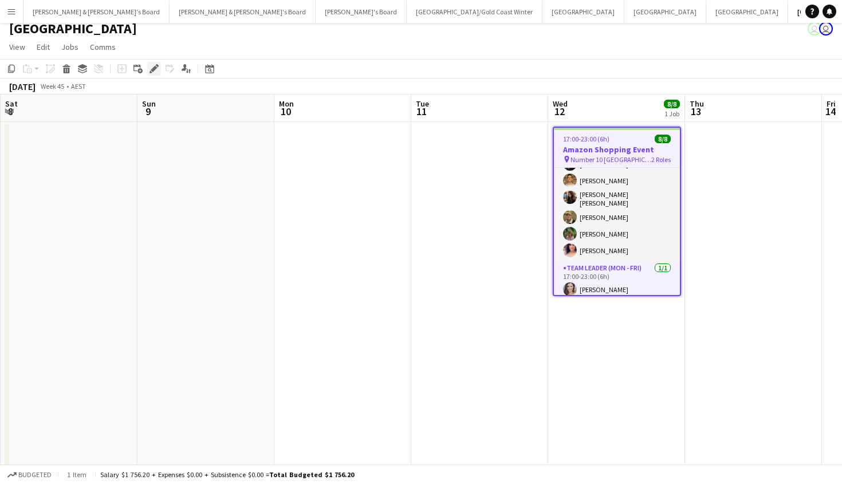
click at [151, 72] on icon at bounding box center [150, 71] width 3 height 3
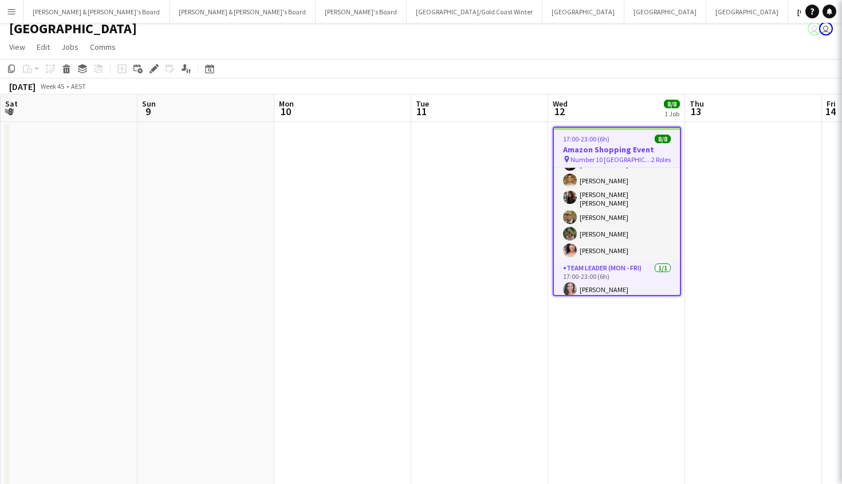
type input "**********"
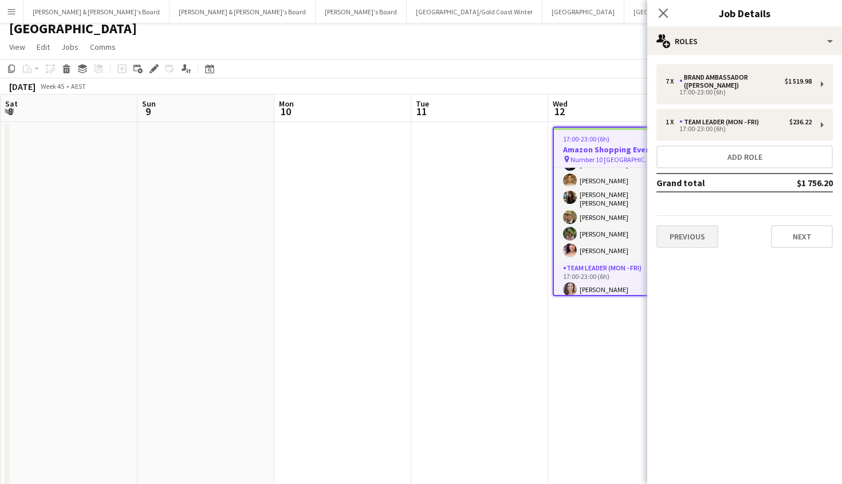
click at [685, 241] on button "Previous" at bounding box center [687, 236] width 62 height 23
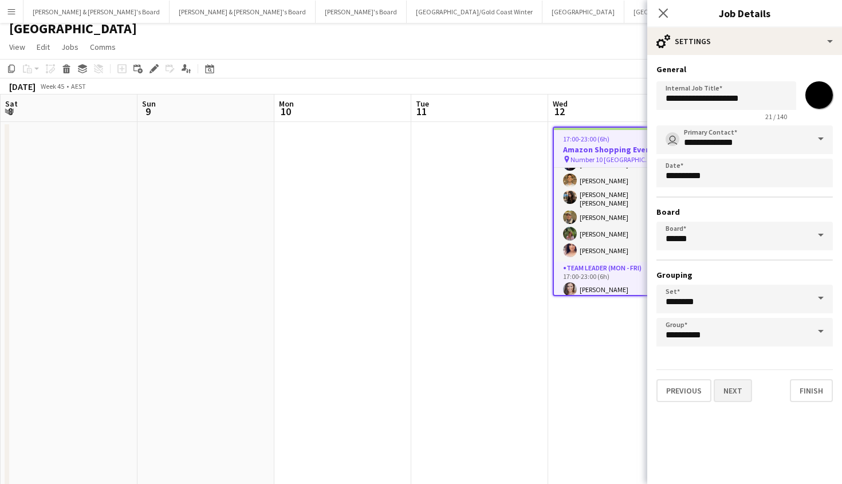
click at [742, 392] on button "Next" at bounding box center [733, 390] width 38 height 23
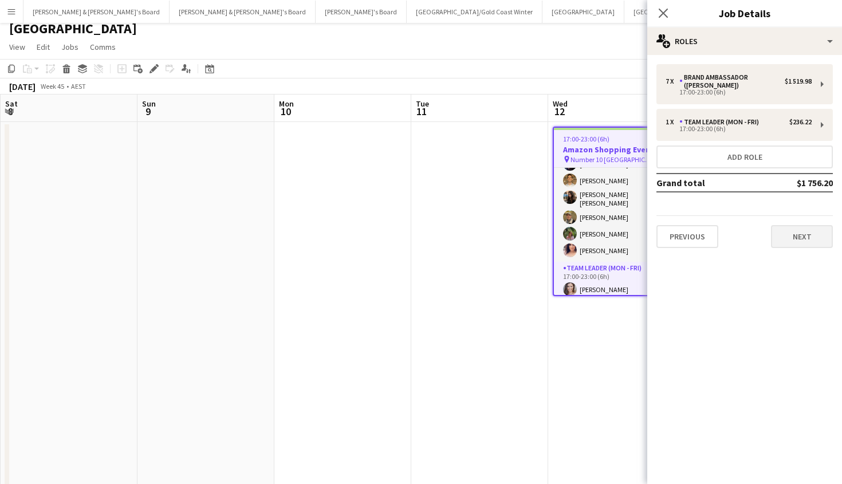
click at [806, 235] on button "Next" at bounding box center [802, 236] width 62 height 23
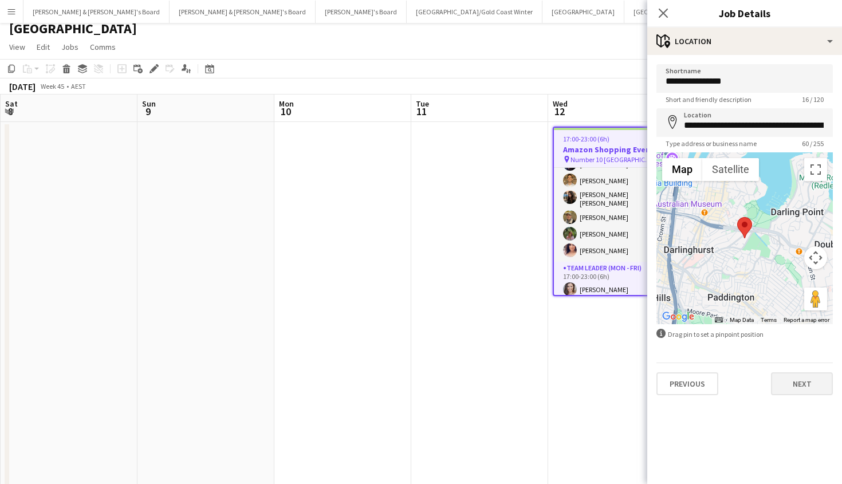
click at [800, 379] on button "Next" at bounding box center [802, 383] width 62 height 23
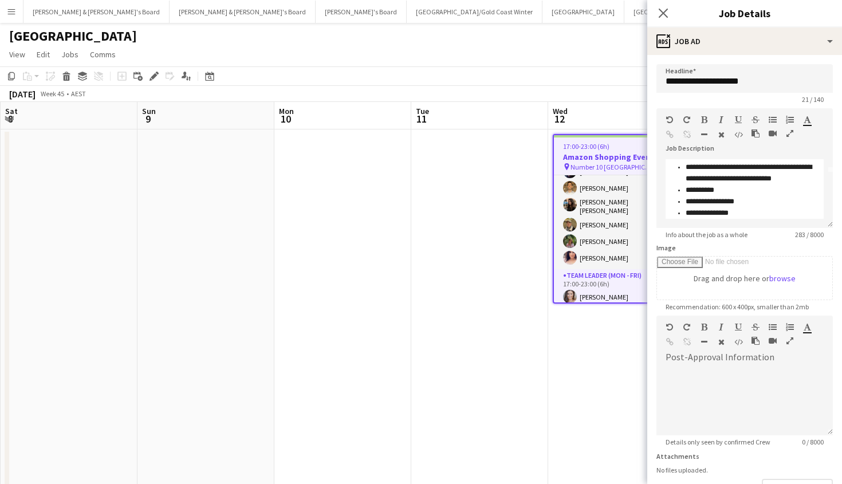
scroll to position [55, 0]
click at [667, 13] on icon "Close pop-in" at bounding box center [662, 12] width 11 height 11
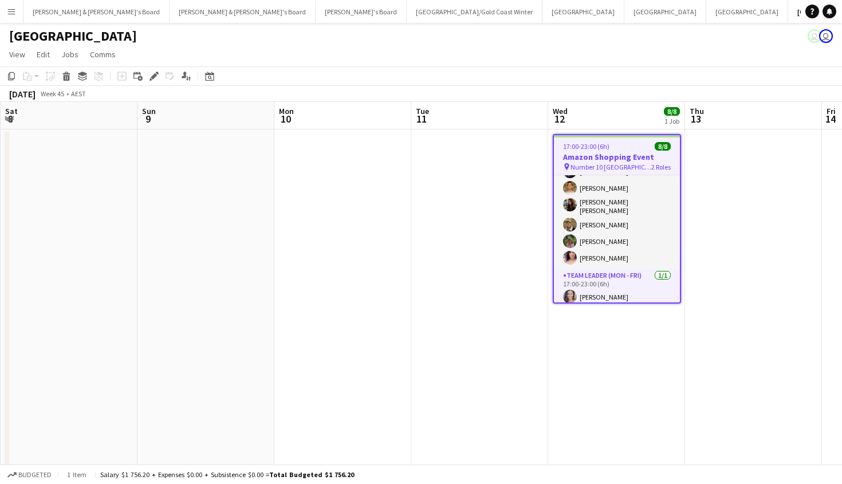
click at [615, 112] on app-board-header-date "Wed 12 8/8 1 Job" at bounding box center [616, 115] width 137 height 27
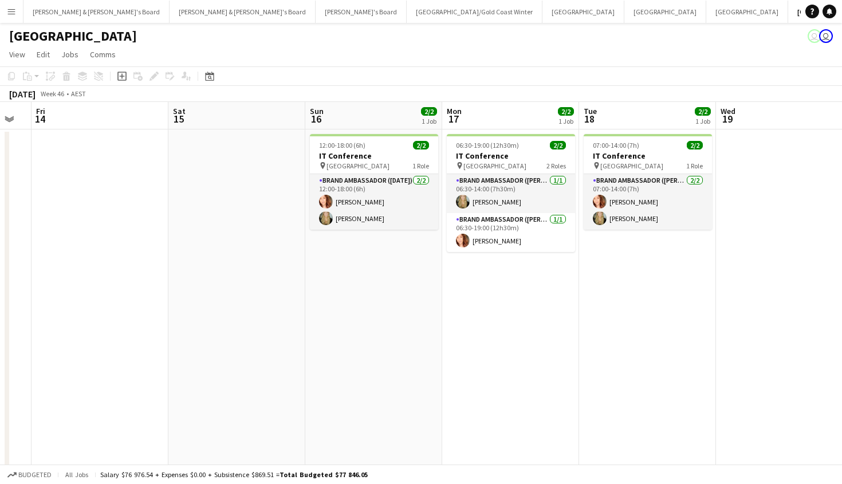
scroll to position [0, 536]
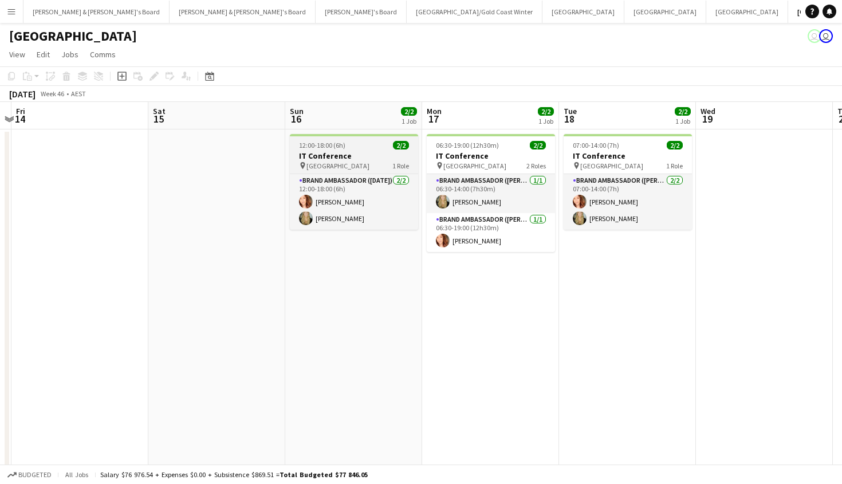
click at [383, 158] on h3 "IT Conference" at bounding box center [354, 156] width 128 height 10
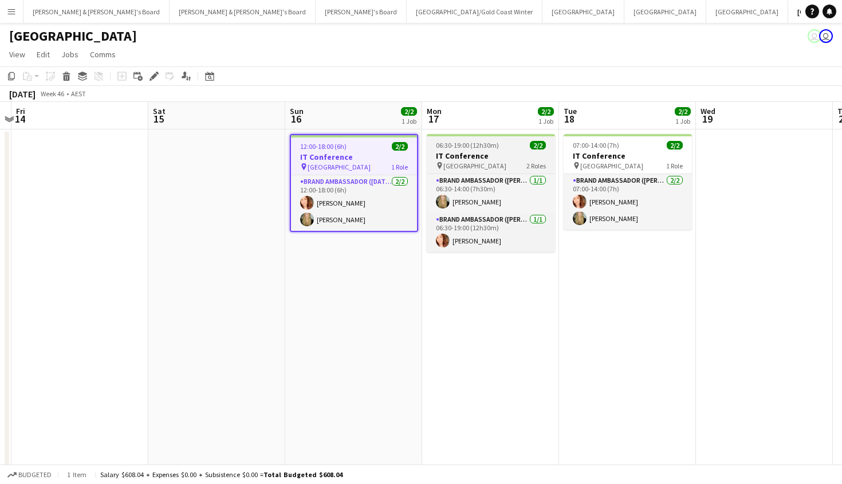
click at [491, 153] on h3 "IT Conference" at bounding box center [491, 156] width 128 height 10
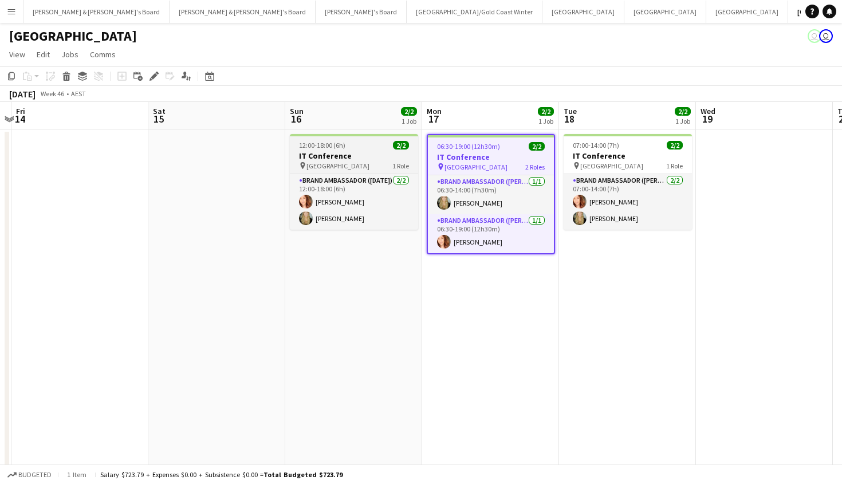
click at [354, 151] on h3 "IT Conference" at bounding box center [354, 156] width 128 height 10
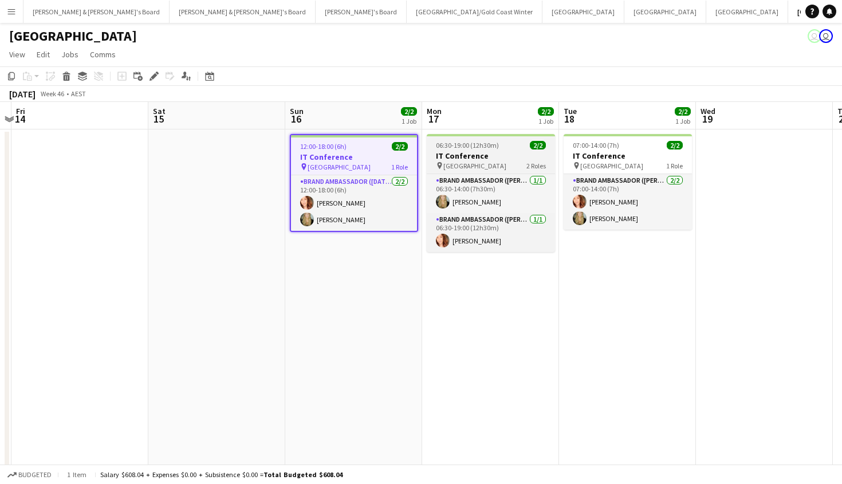
click at [478, 161] on span "[GEOGRAPHIC_DATA]" at bounding box center [474, 165] width 63 height 9
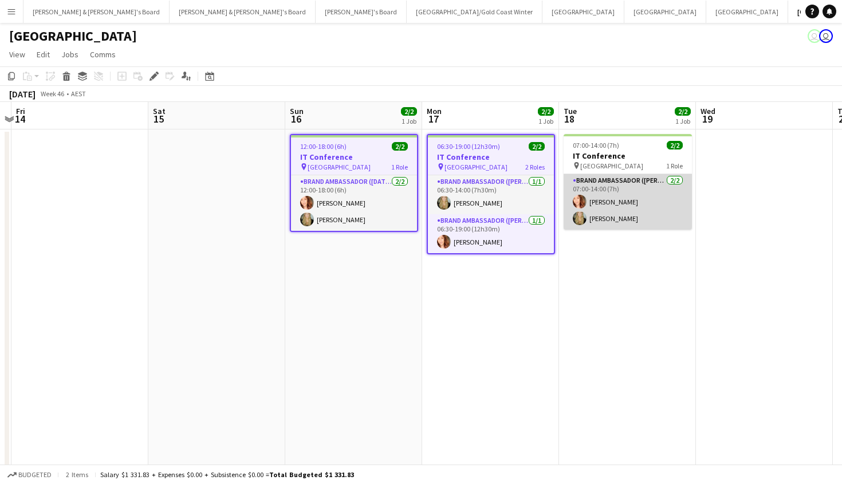
click at [611, 174] on app-card-role "Brand Ambassador (Mon - Fri) [DATE] 07:00-14:00 (7h) [PERSON_NAME] [PERSON_NAME]" at bounding box center [628, 202] width 128 height 56
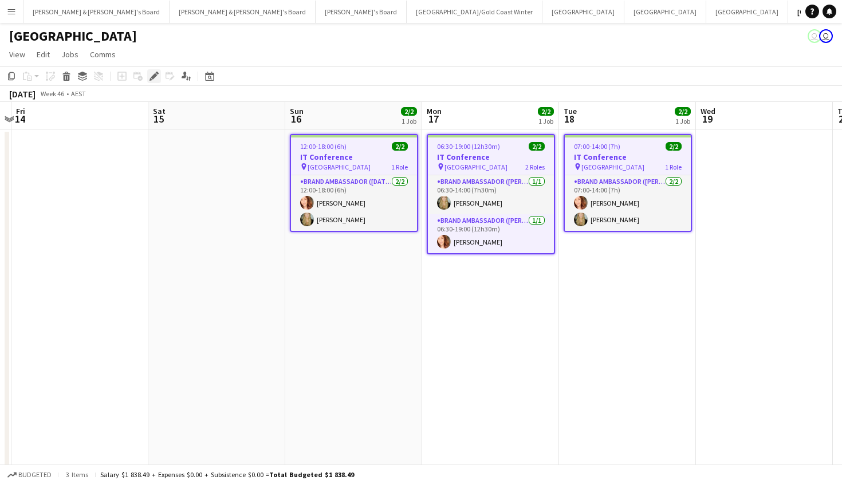
click at [156, 79] on icon "Edit" at bounding box center [153, 76] width 9 height 9
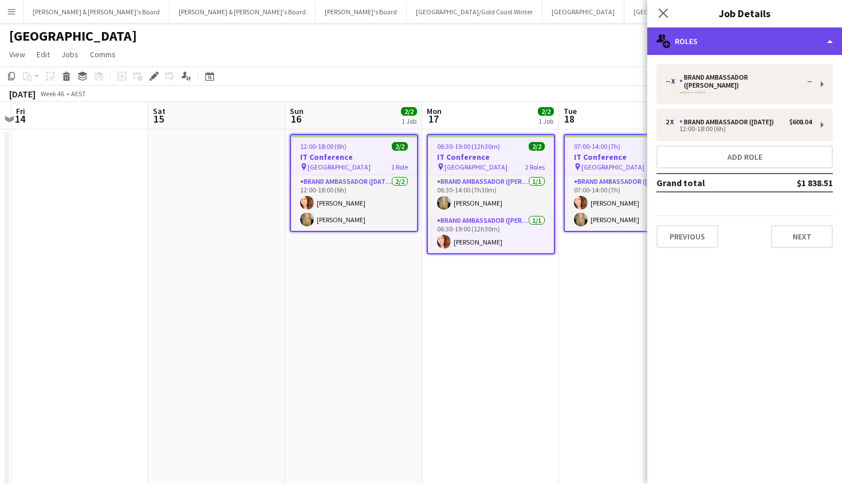
click at [732, 53] on div "multiple-users-add Roles" at bounding box center [744, 40] width 195 height 27
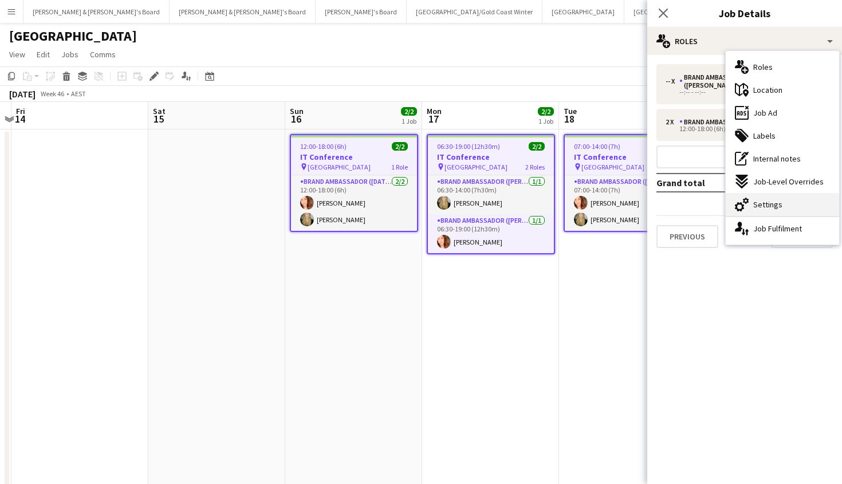
click at [769, 196] on div "cog-double-3 Settings" at bounding box center [782, 204] width 113 height 23
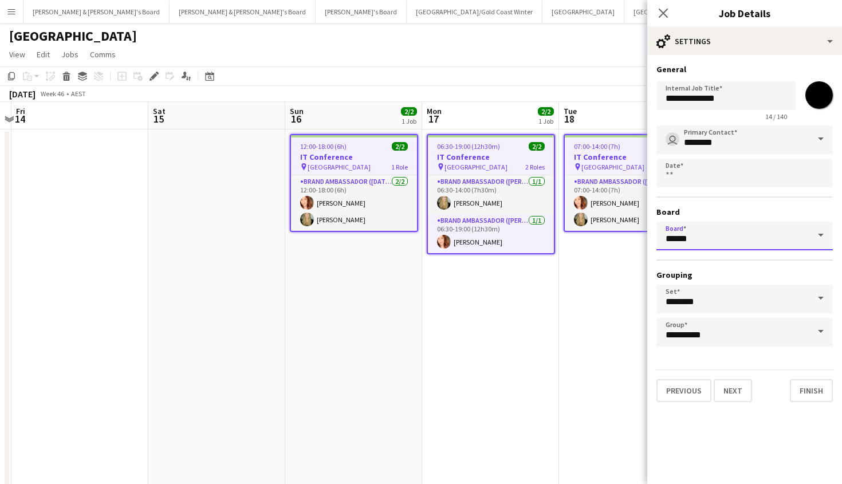
click at [743, 234] on input "******" at bounding box center [744, 236] width 176 height 29
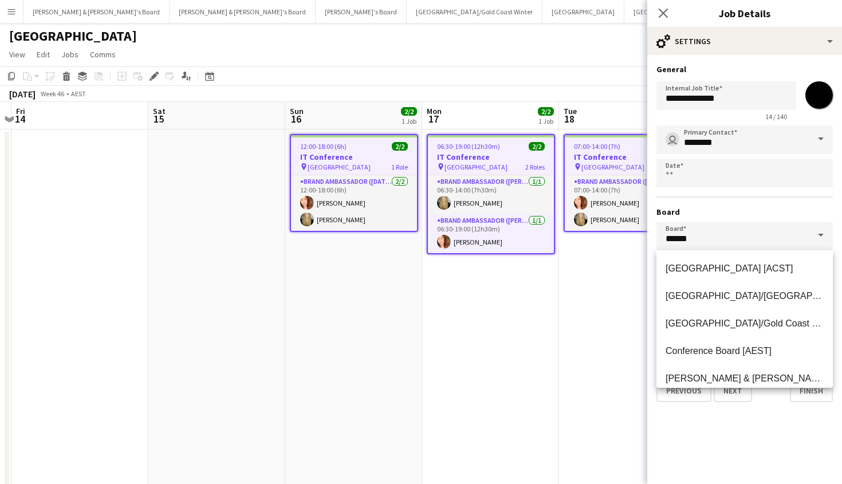
click at [818, 237] on span at bounding box center [821, 235] width 24 height 27
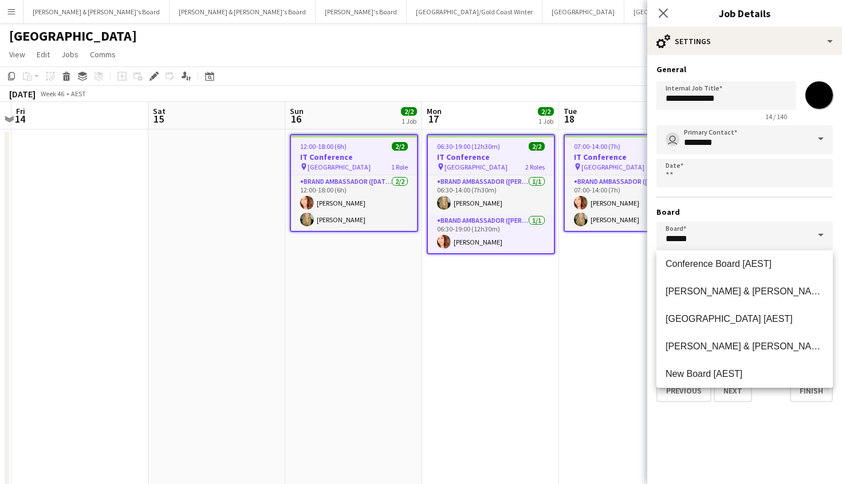
scroll to position [91, 0]
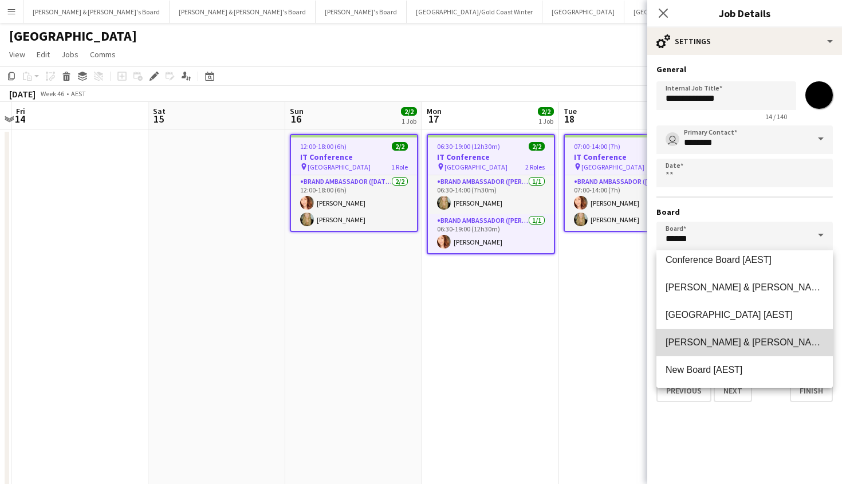
click at [769, 344] on span "[PERSON_NAME] & [PERSON_NAME]'s Board [AEST]" at bounding box center [778, 342] width 227 height 10
type input "**********"
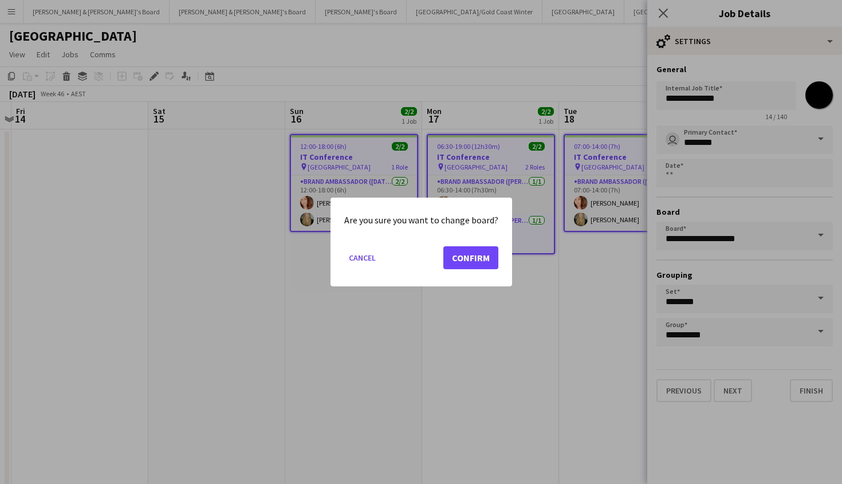
click at [480, 254] on button "Confirm" at bounding box center [470, 257] width 55 height 23
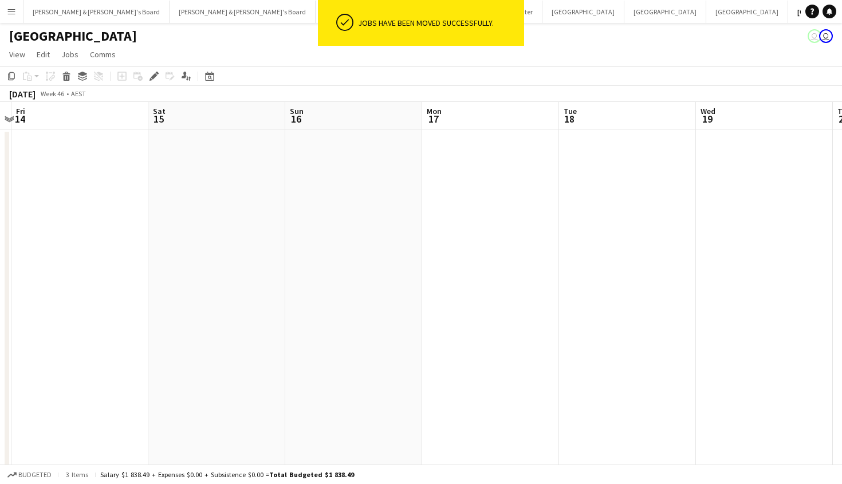
click at [496, 77] on app-toolbar "Copy Paste Paste Command V Paste with crew Command Shift V Paste linked Job [GE…" at bounding box center [421, 75] width 842 height 19
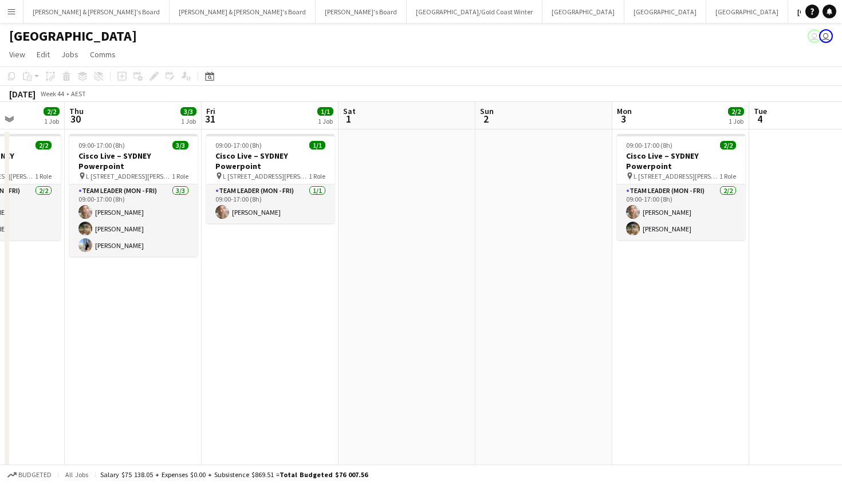
scroll to position [0, 328]
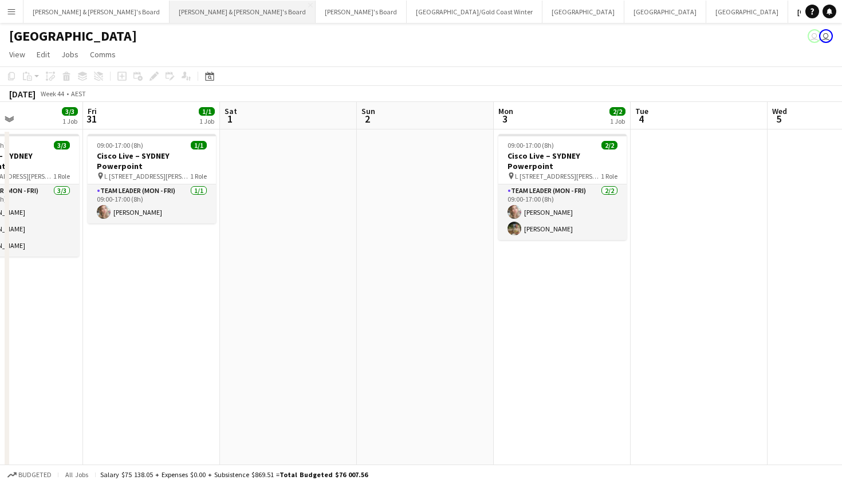
click at [170, 18] on button "[PERSON_NAME] & [PERSON_NAME]'s Board Close" at bounding box center [243, 12] width 146 height 22
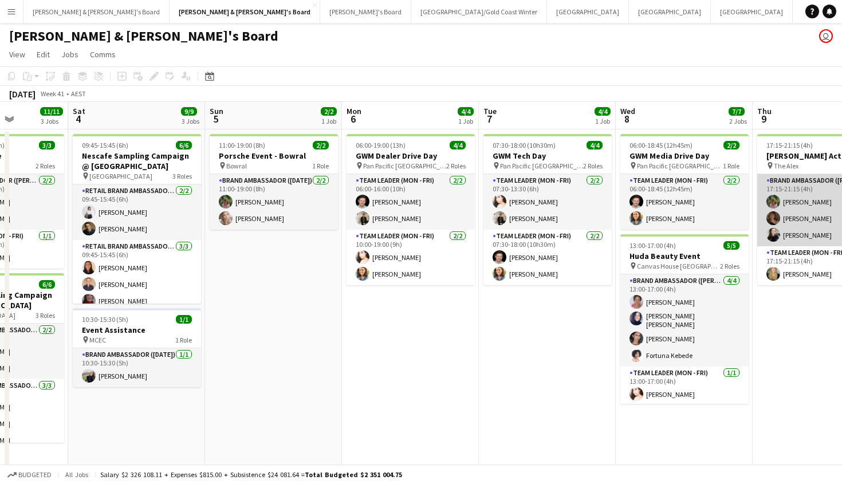
scroll to position [0, 321]
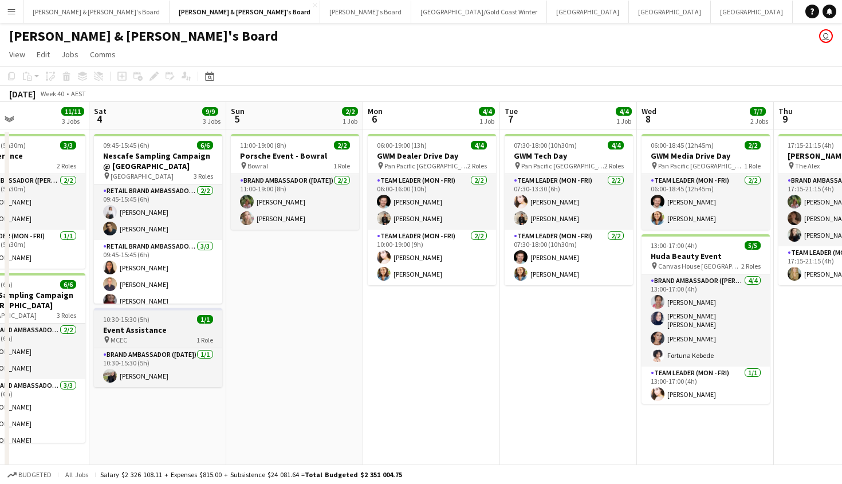
click at [180, 321] on div "10:30-15:30 (5h) 1/1" at bounding box center [158, 319] width 128 height 9
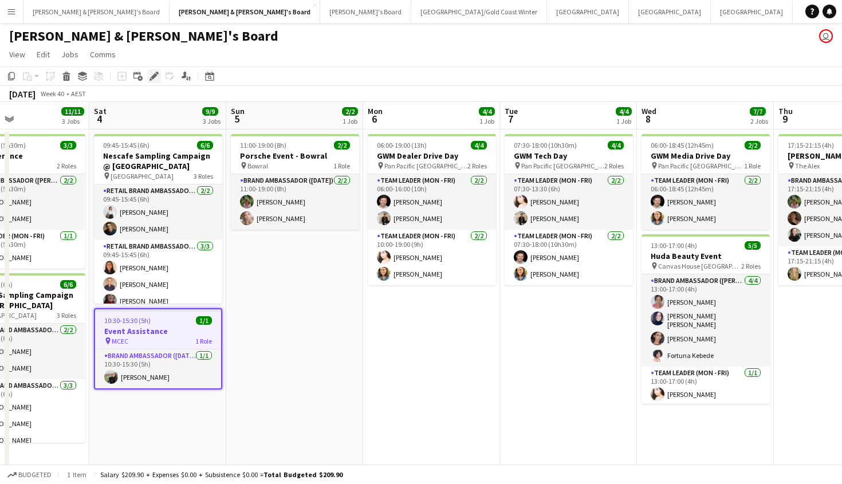
click at [153, 76] on icon at bounding box center [154, 76] width 6 height 6
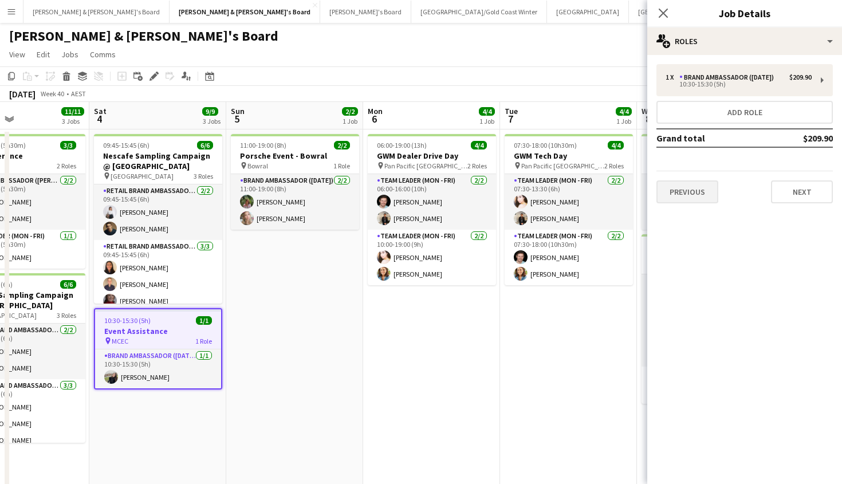
click at [714, 190] on button "Previous" at bounding box center [687, 191] width 62 height 23
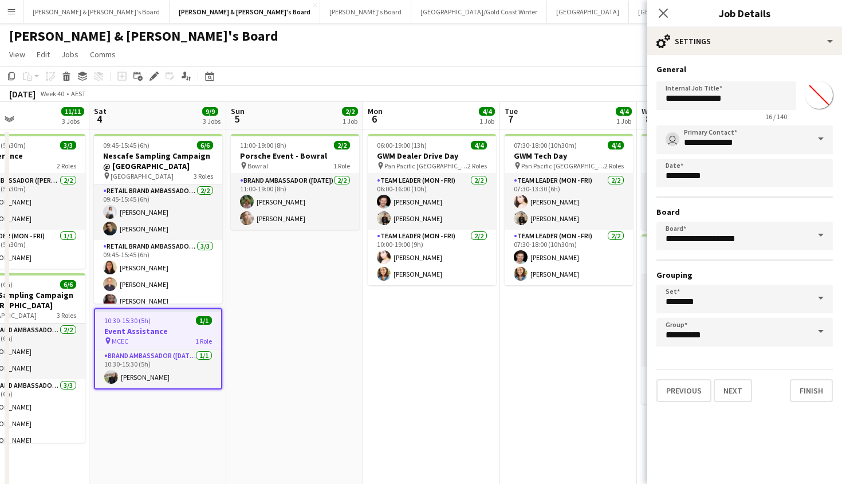
click at [815, 103] on input "*******" at bounding box center [818, 94] width 41 height 41
type input "*******"
click at [801, 393] on button "Finish" at bounding box center [811, 390] width 43 height 23
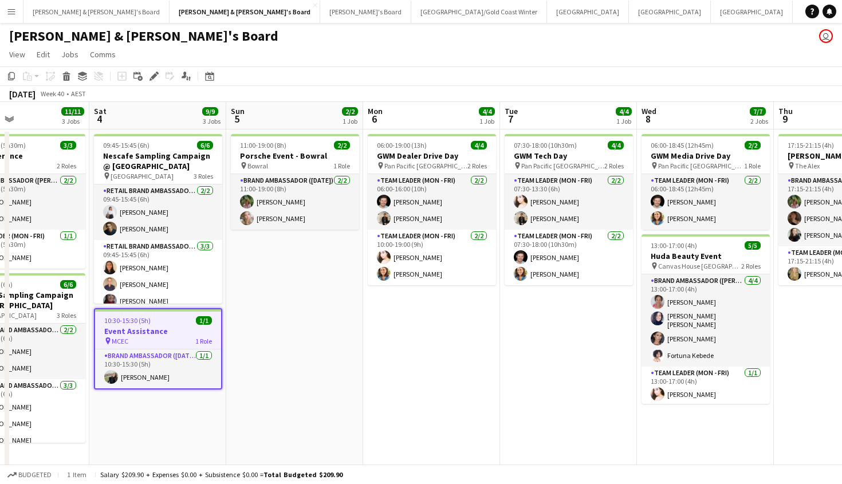
click at [506, 77] on app-toolbar "Copy Paste Paste Command V Paste with crew Command Shift V Paste linked Job [GE…" at bounding box center [421, 75] width 842 height 19
